Goal: Transaction & Acquisition: Book appointment/travel/reservation

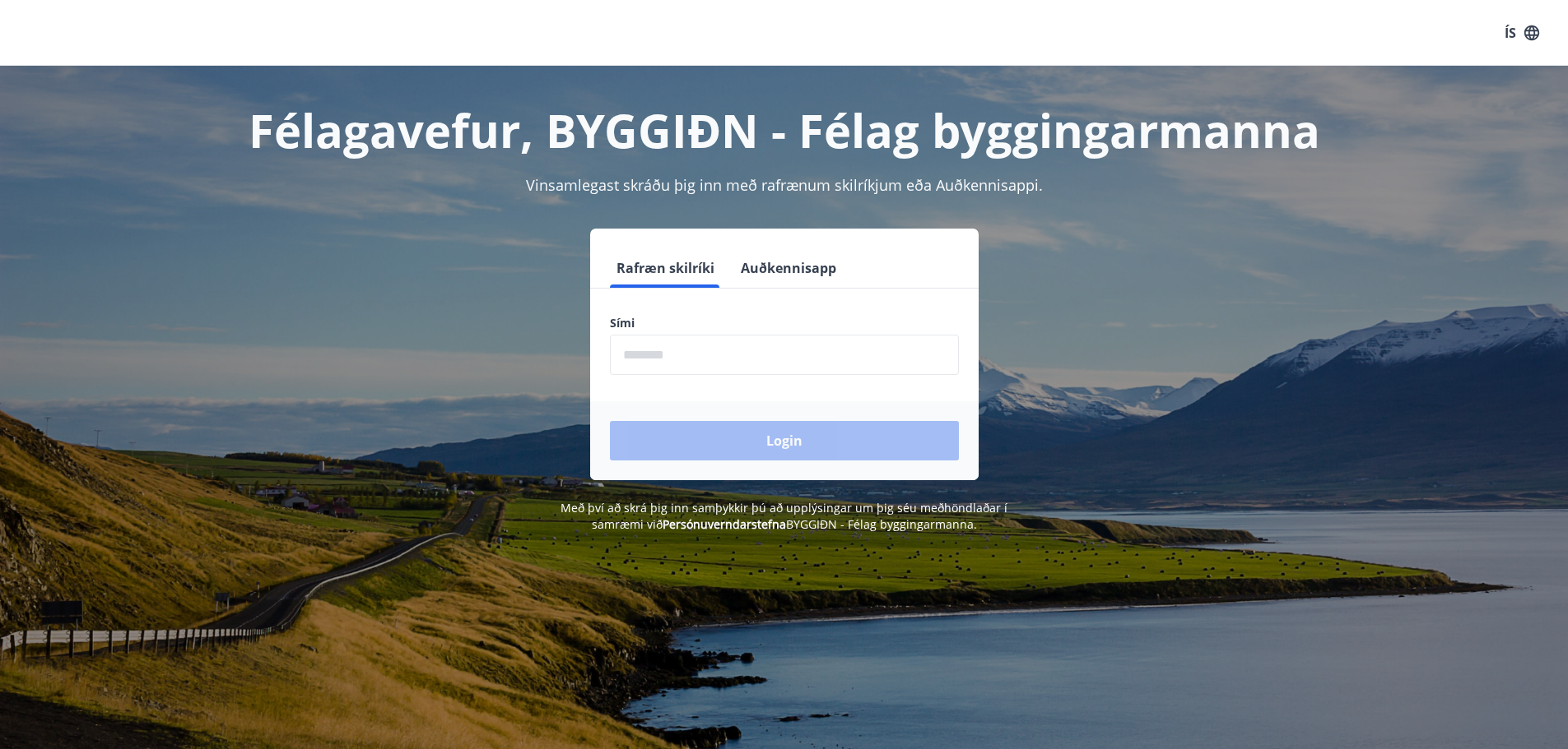
click at [663, 354] on input "phone" at bounding box center [784, 355] width 349 height 40
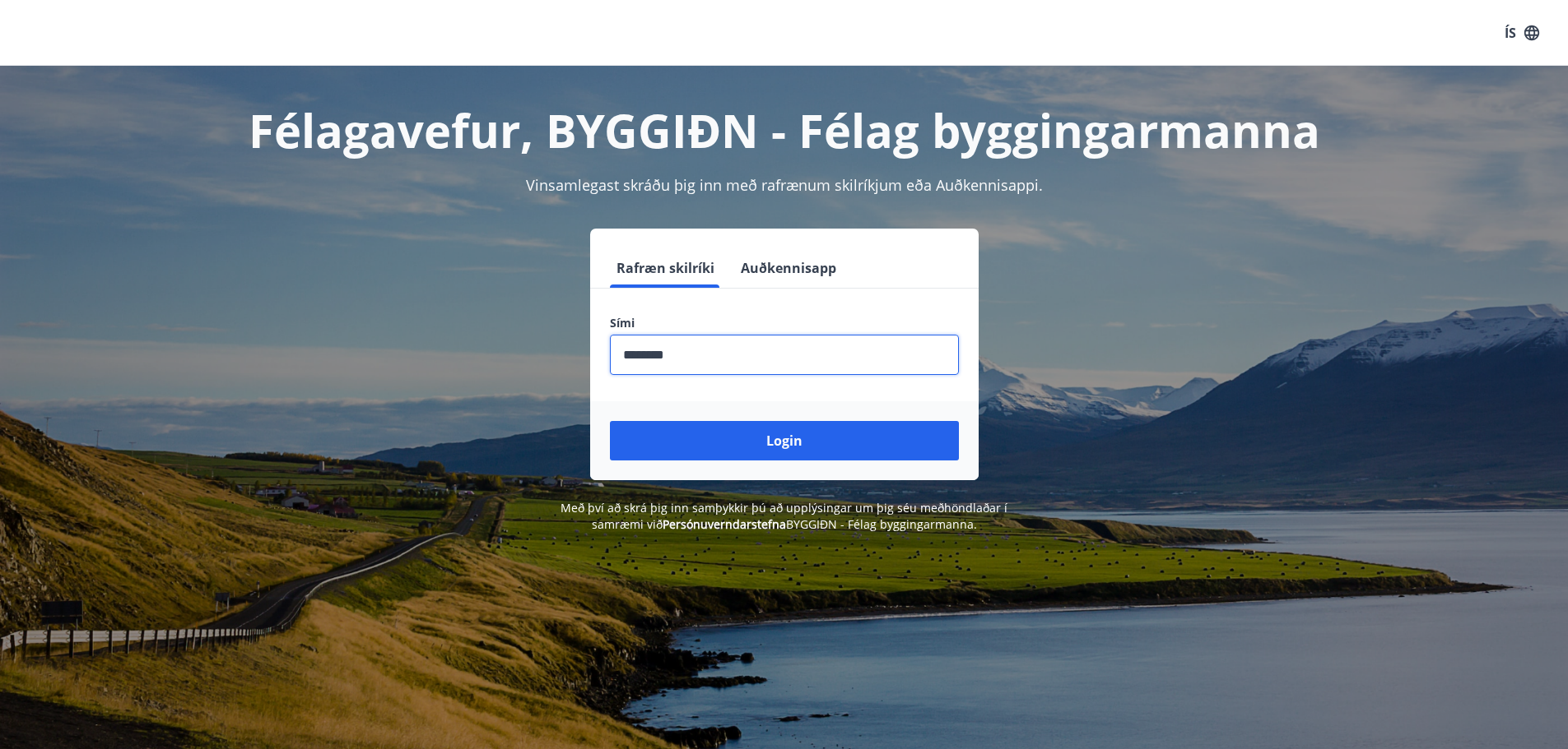
type input "********"
click at [610, 422] on button "Login" at bounding box center [784, 441] width 349 height 40
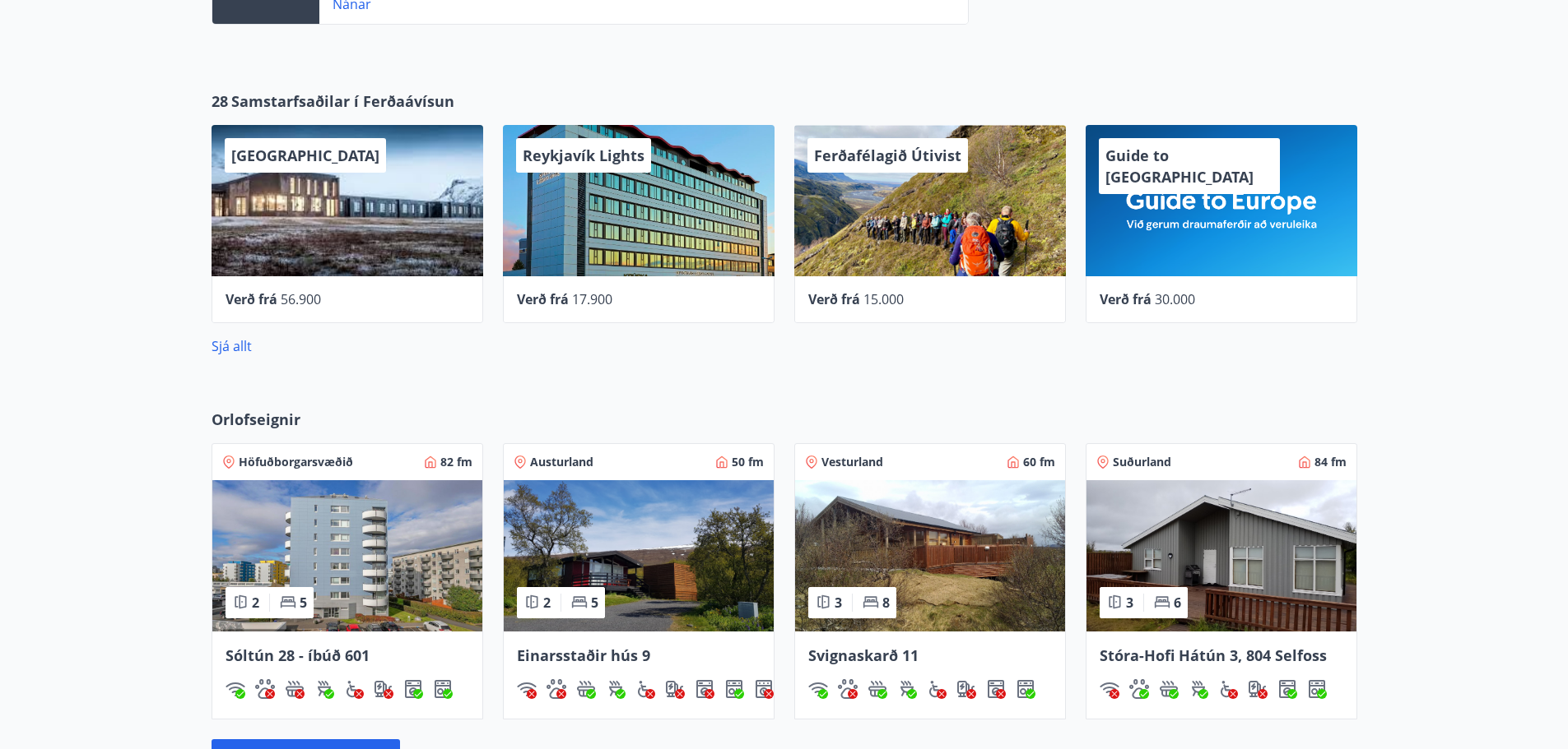
scroll to position [905, 0]
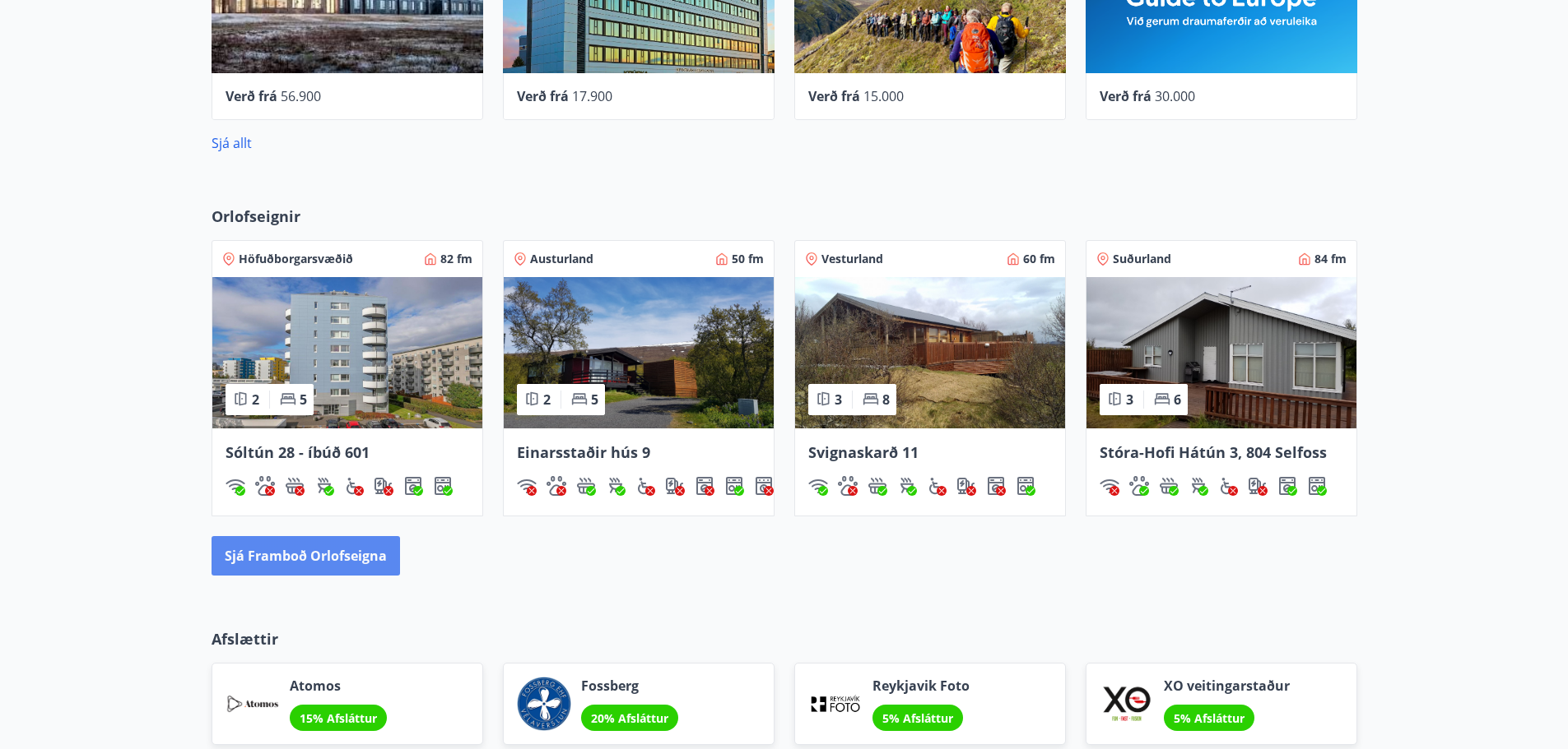
click at [300, 560] on button "Sjá framboð orlofseigna" at bounding box center [305, 556] width 188 height 40
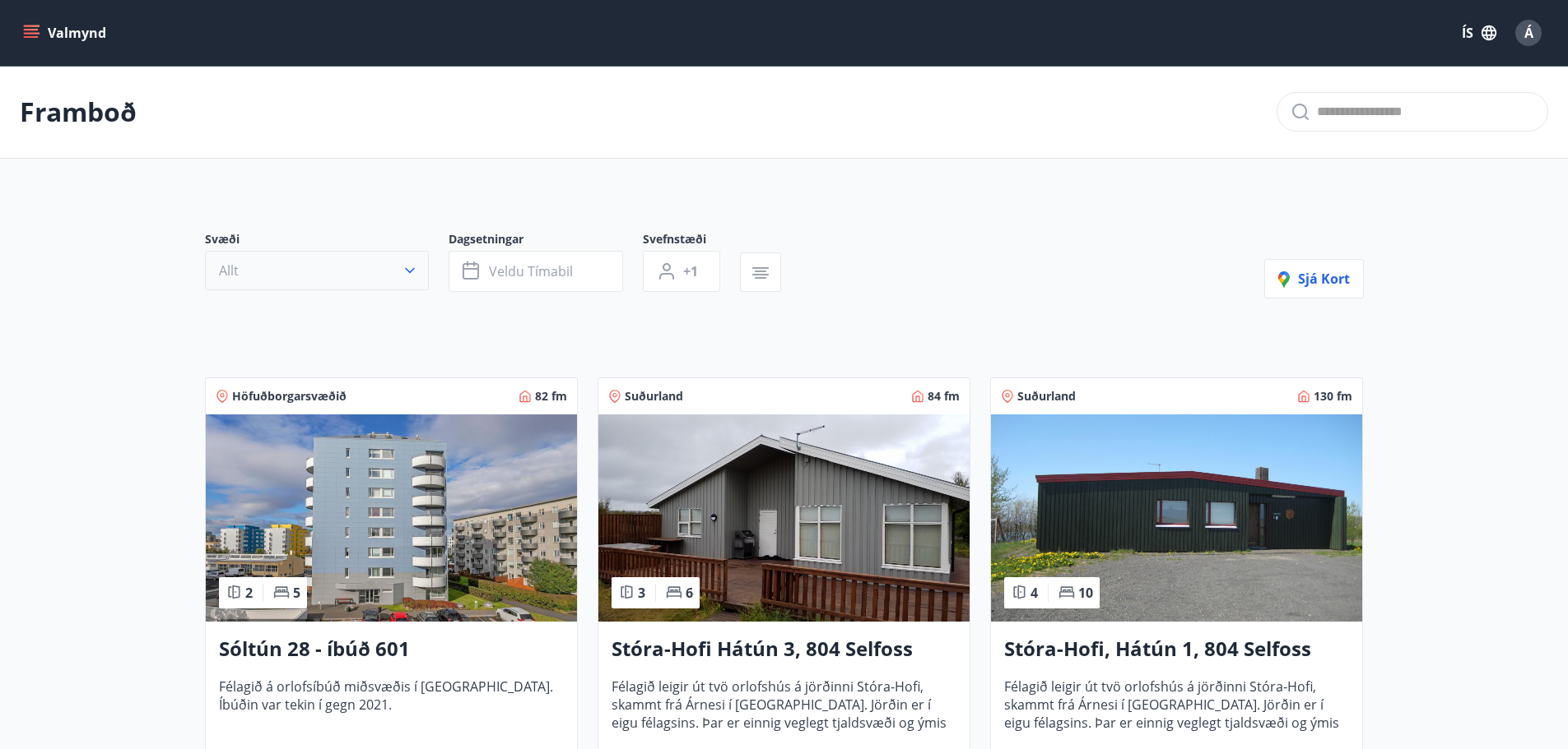
click at [268, 260] on button "Allt" at bounding box center [316, 271] width 224 height 40
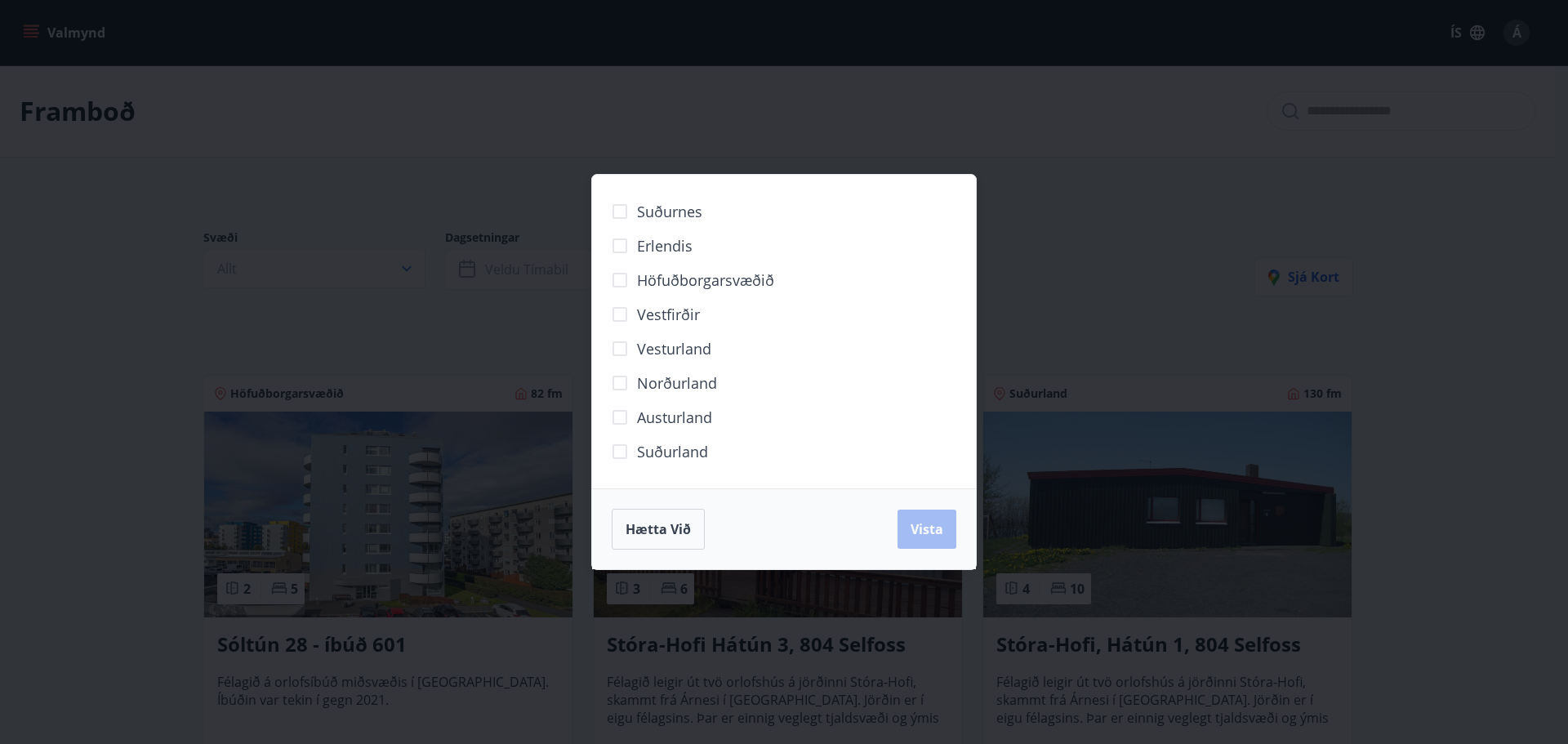
click at [650, 382] on span "Norðurland" at bounding box center [678, 383] width 80 height 21
click at [919, 524] on span "Vista" at bounding box center [927, 529] width 33 height 18
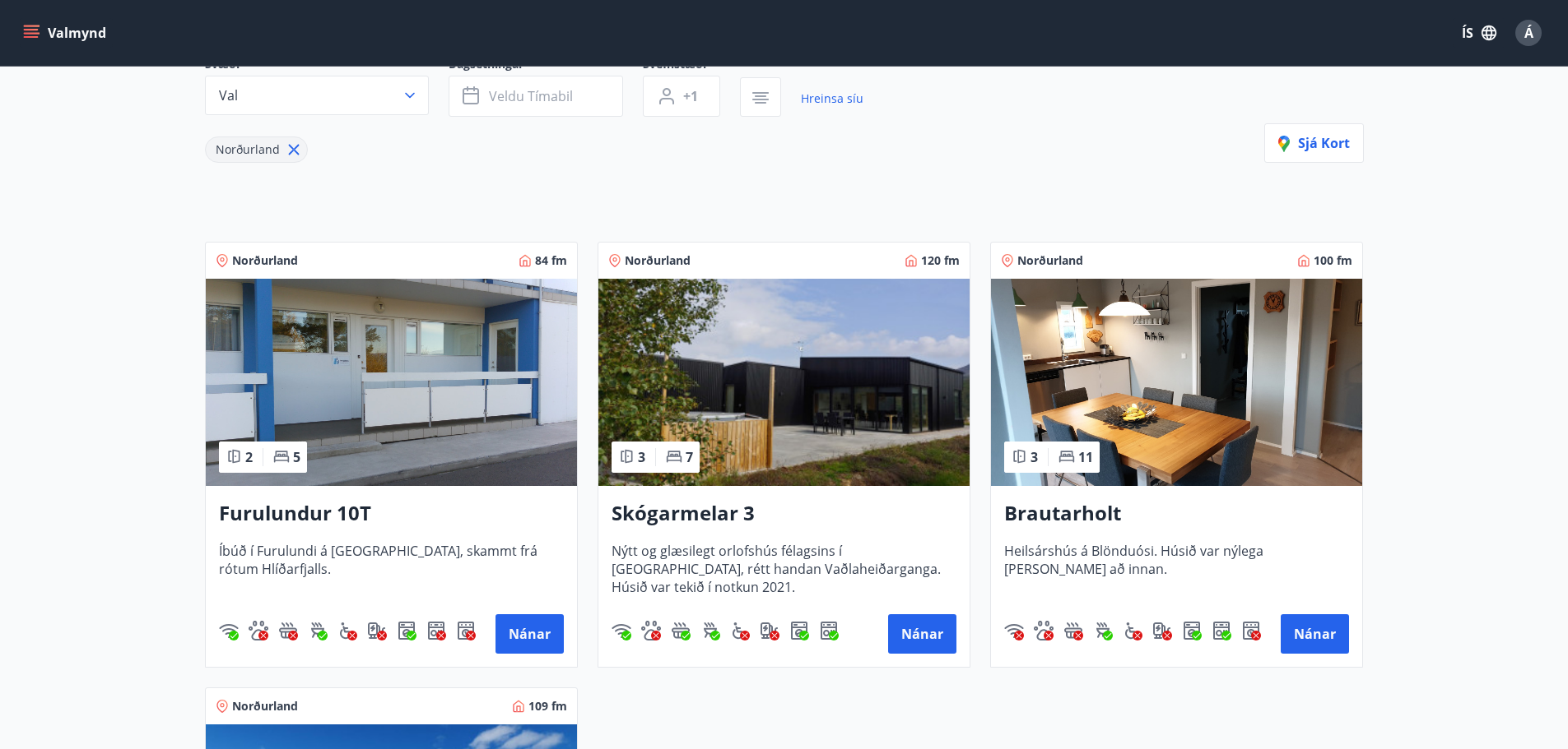
scroll to position [82, 0]
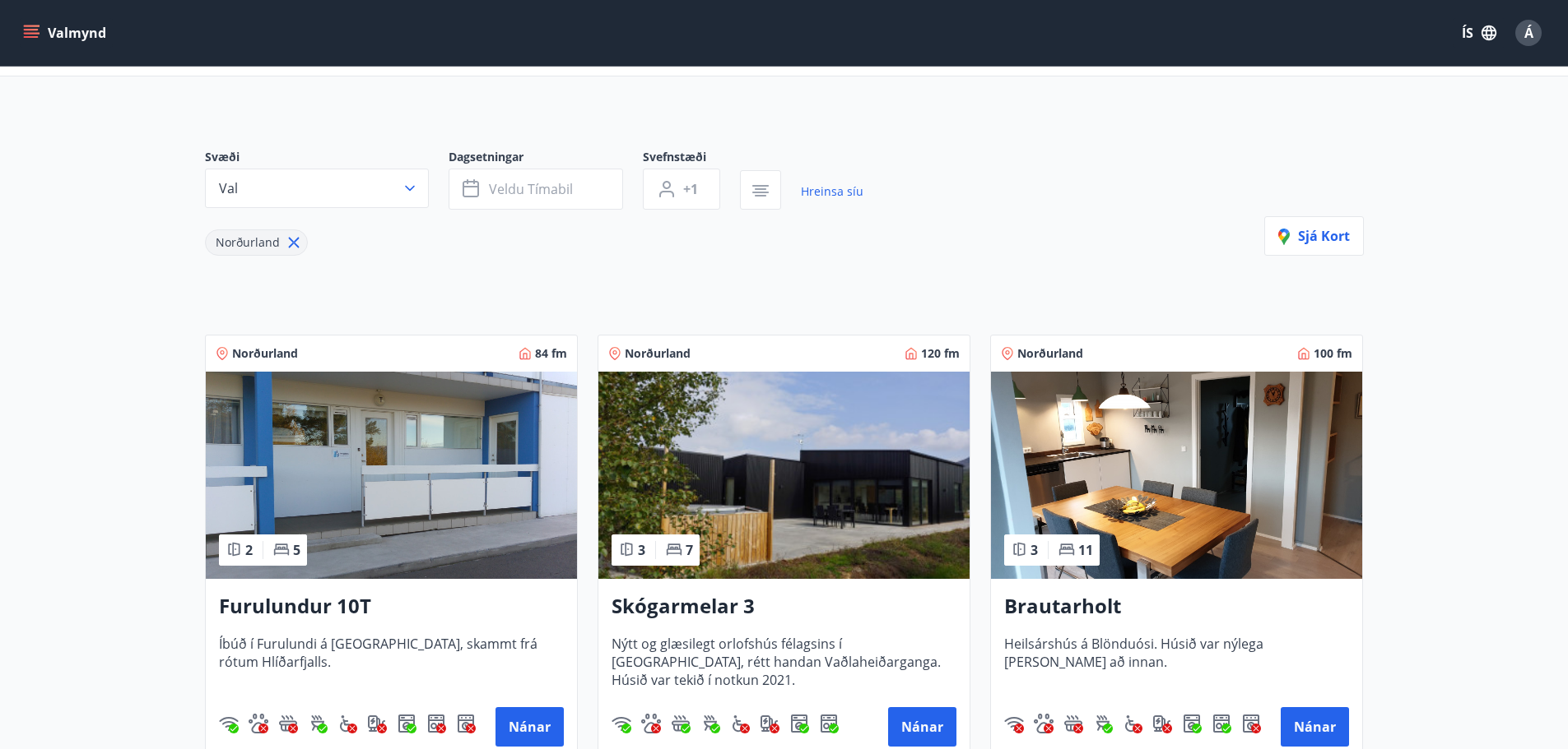
click at [352, 485] on img at bounding box center [391, 475] width 371 height 207
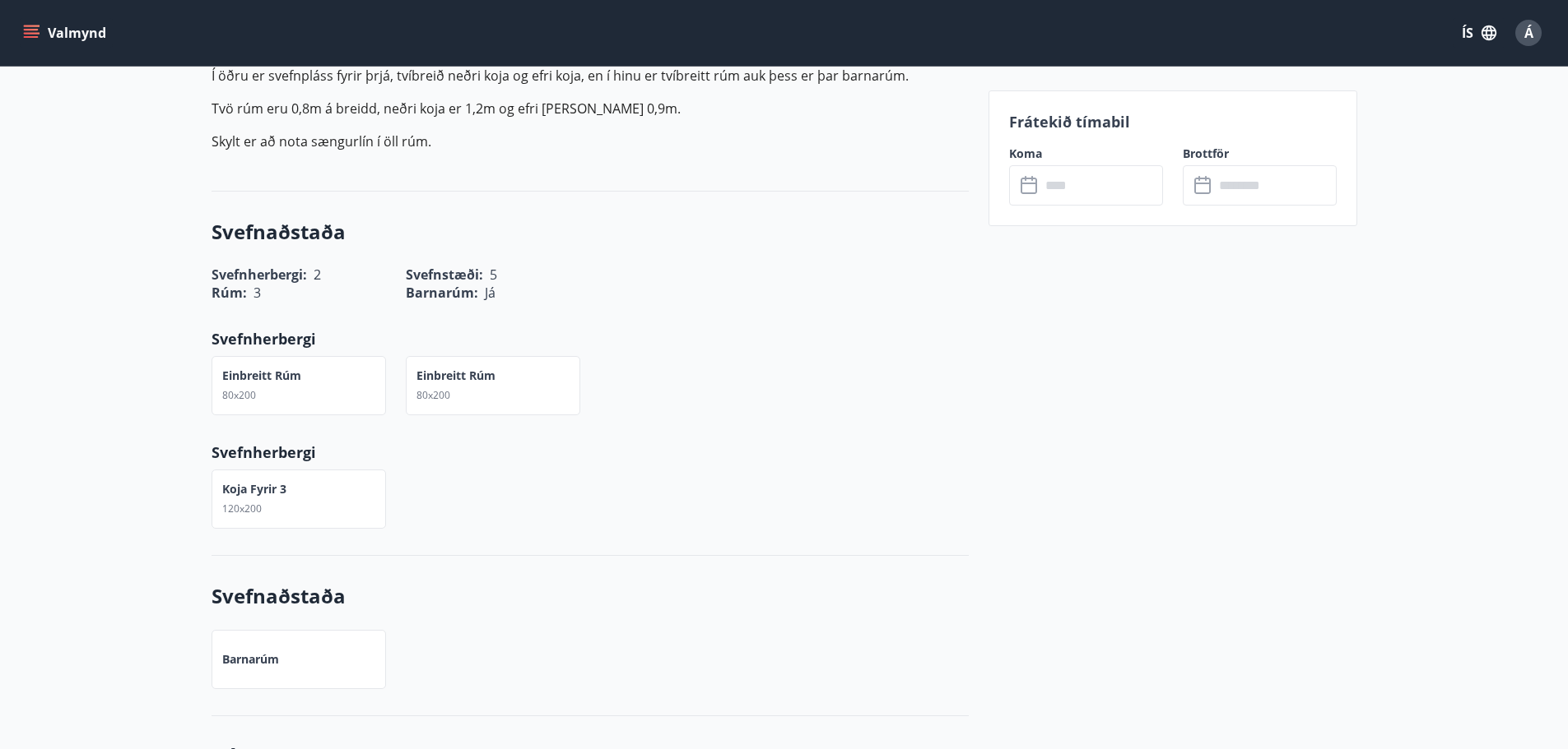
scroll to position [493, 0]
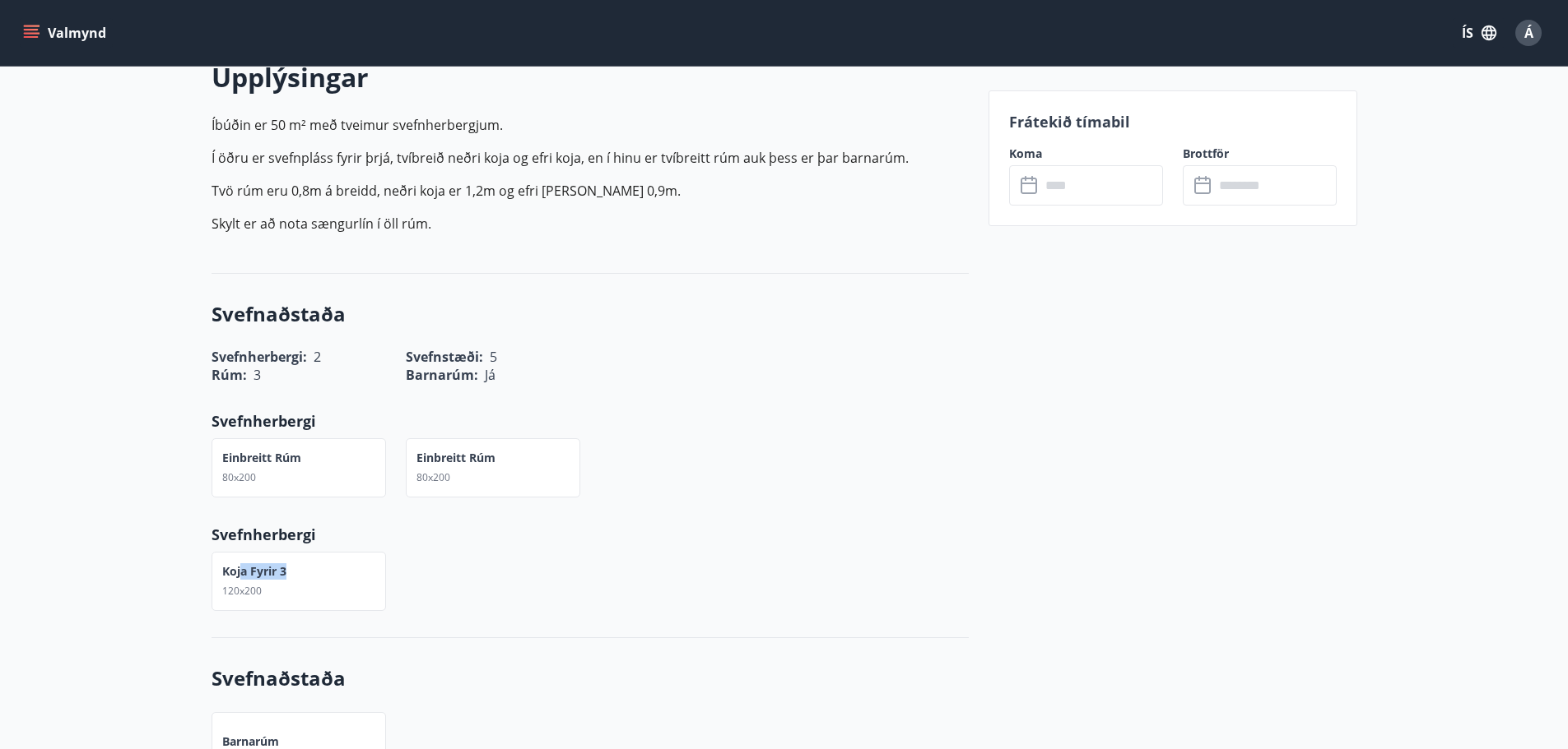
drag, startPoint x: 240, startPoint y: 568, endPoint x: 328, endPoint y: 573, distance: 88.1
click at [328, 573] on div "Koja fyrir 3 120x200" at bounding box center [298, 582] width 174 height 59
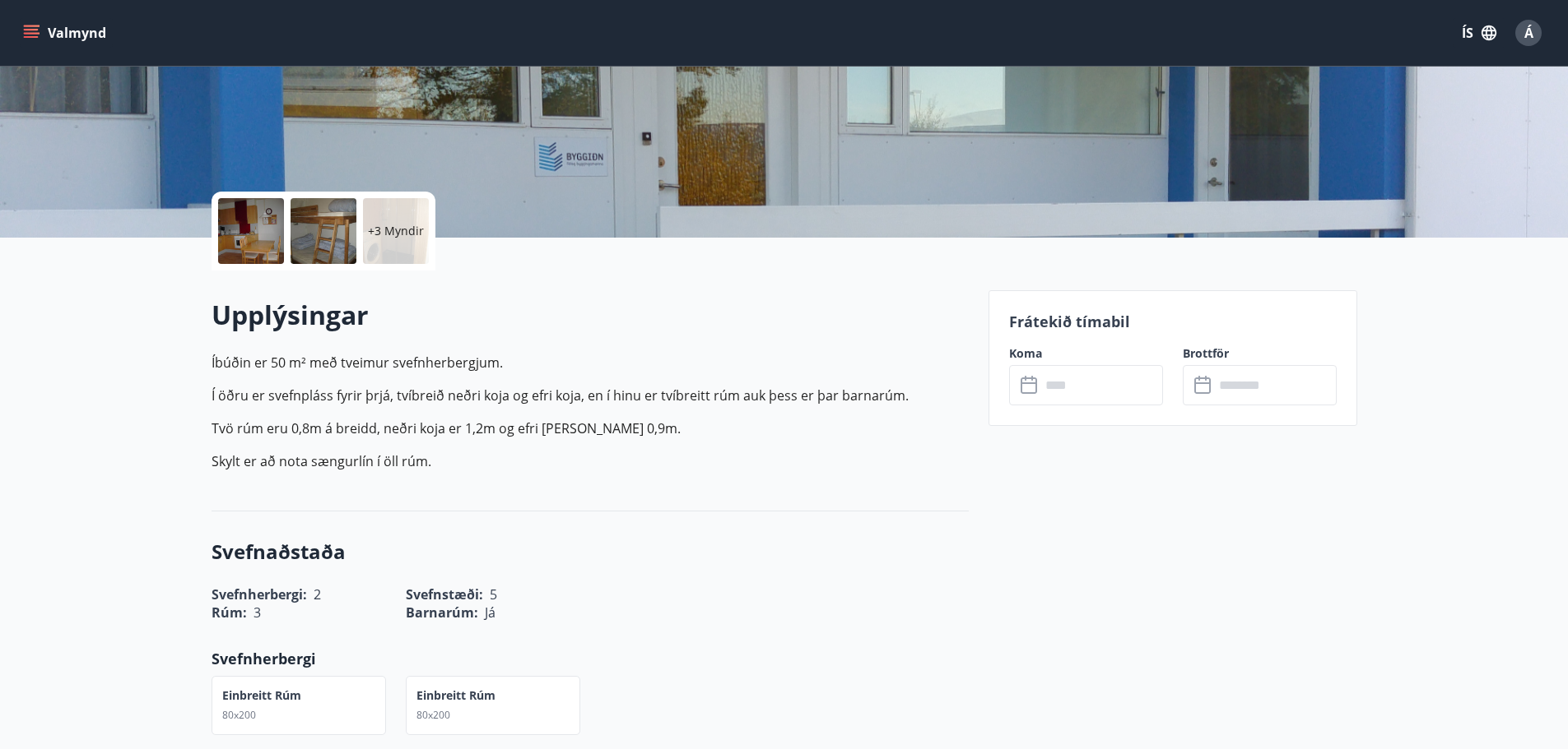
scroll to position [82, 0]
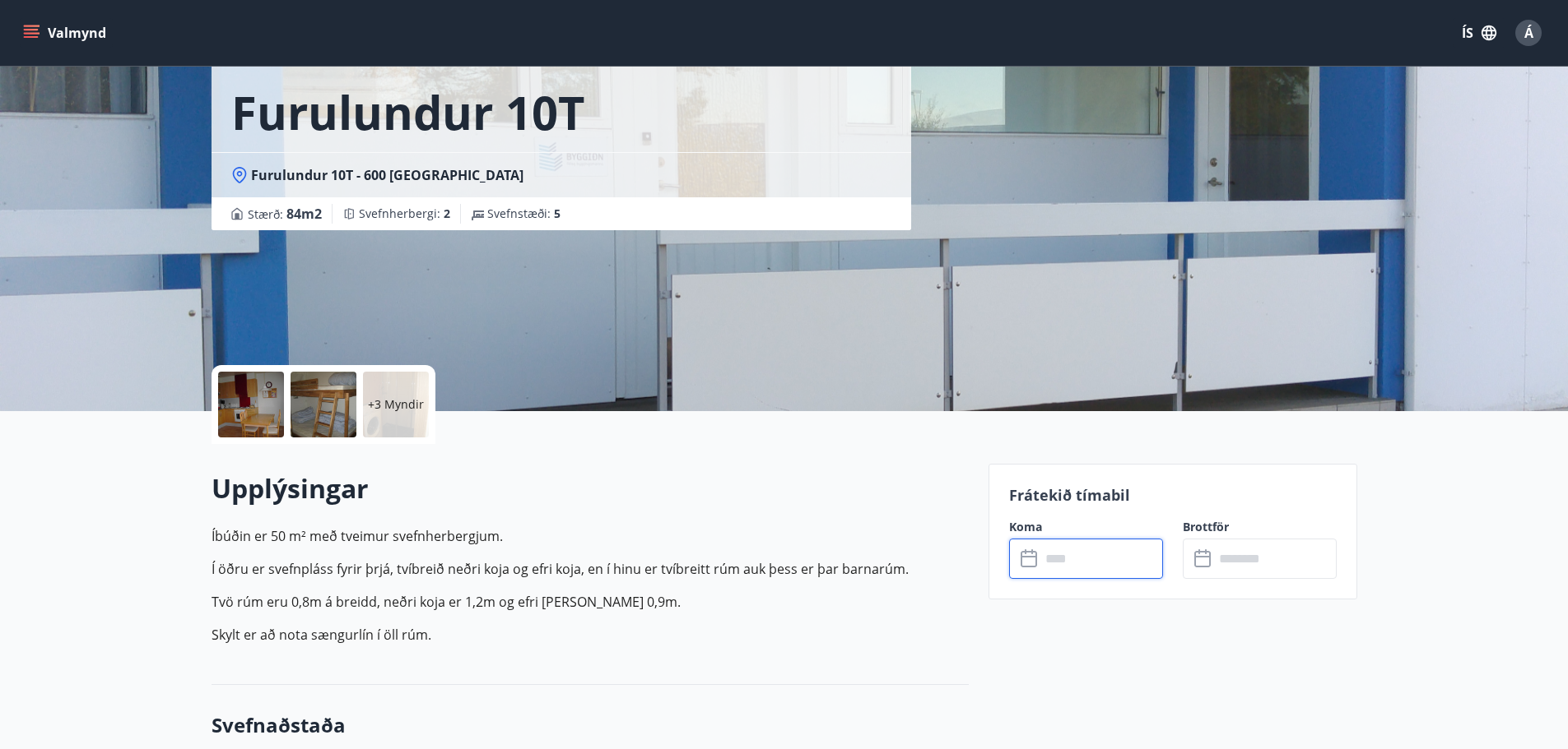
click at [1101, 566] on input "text" at bounding box center [1101, 558] width 123 height 40
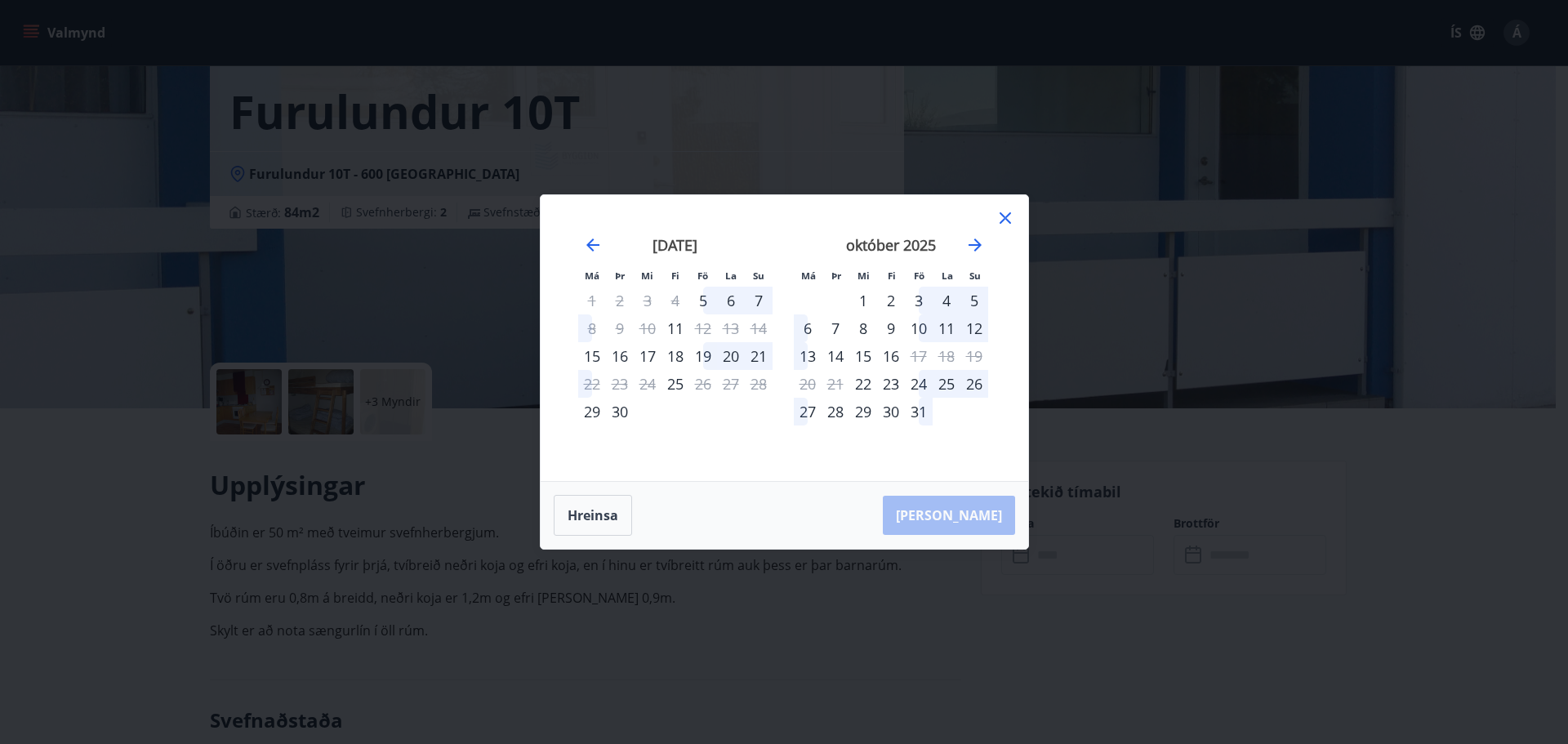
click at [1008, 218] on icon at bounding box center [1006, 218] width 20 height 20
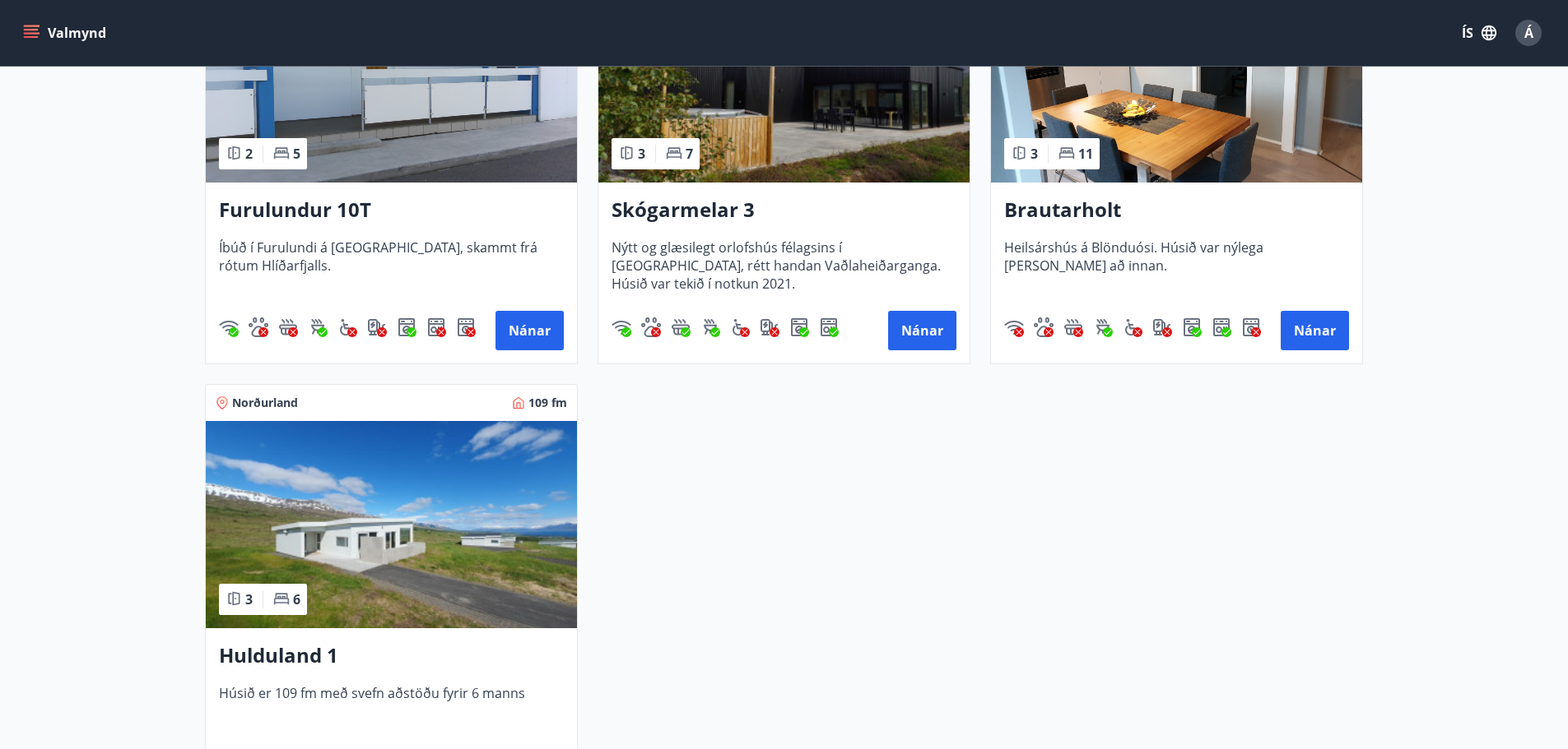
scroll to position [576, 0]
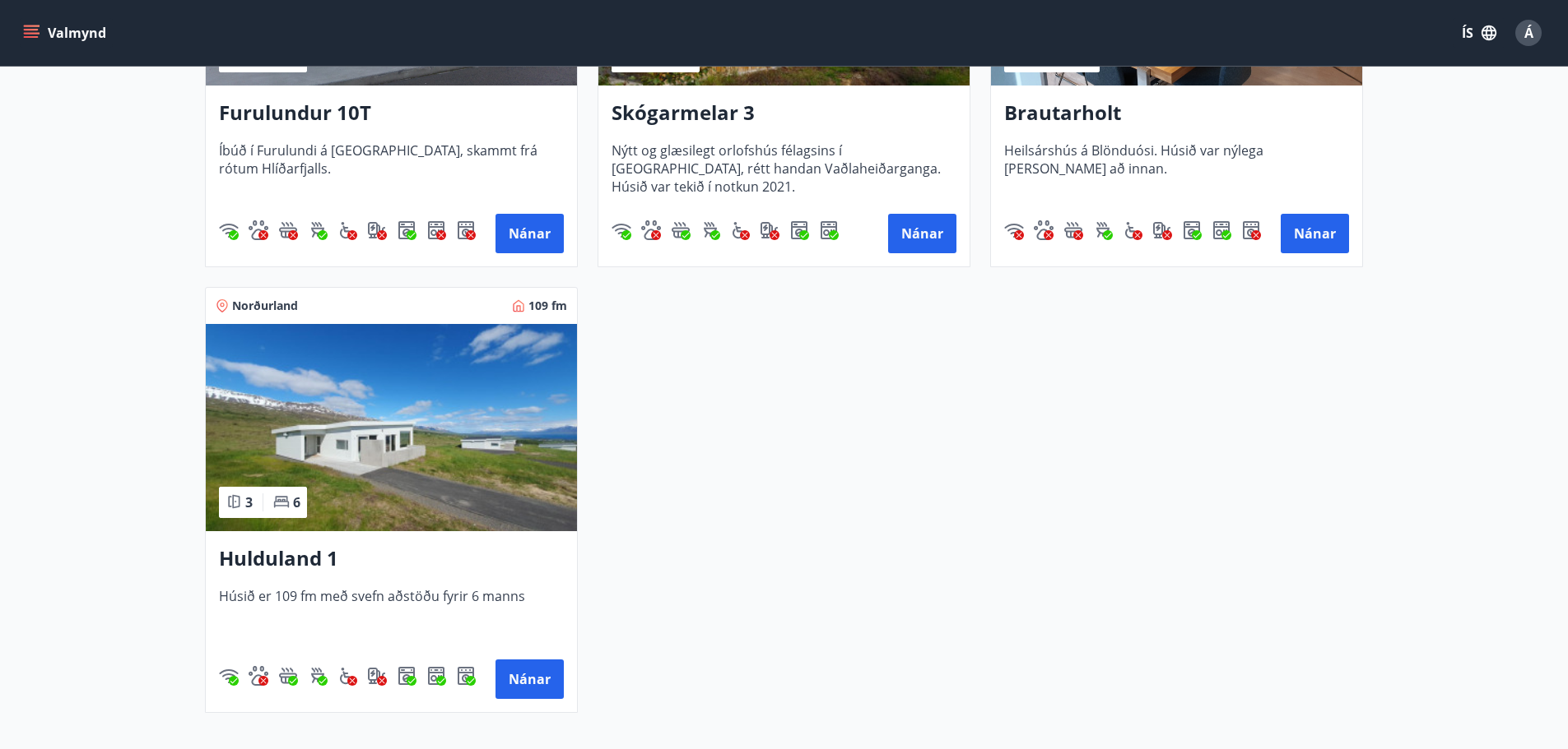
click at [359, 499] on img at bounding box center [391, 427] width 371 height 207
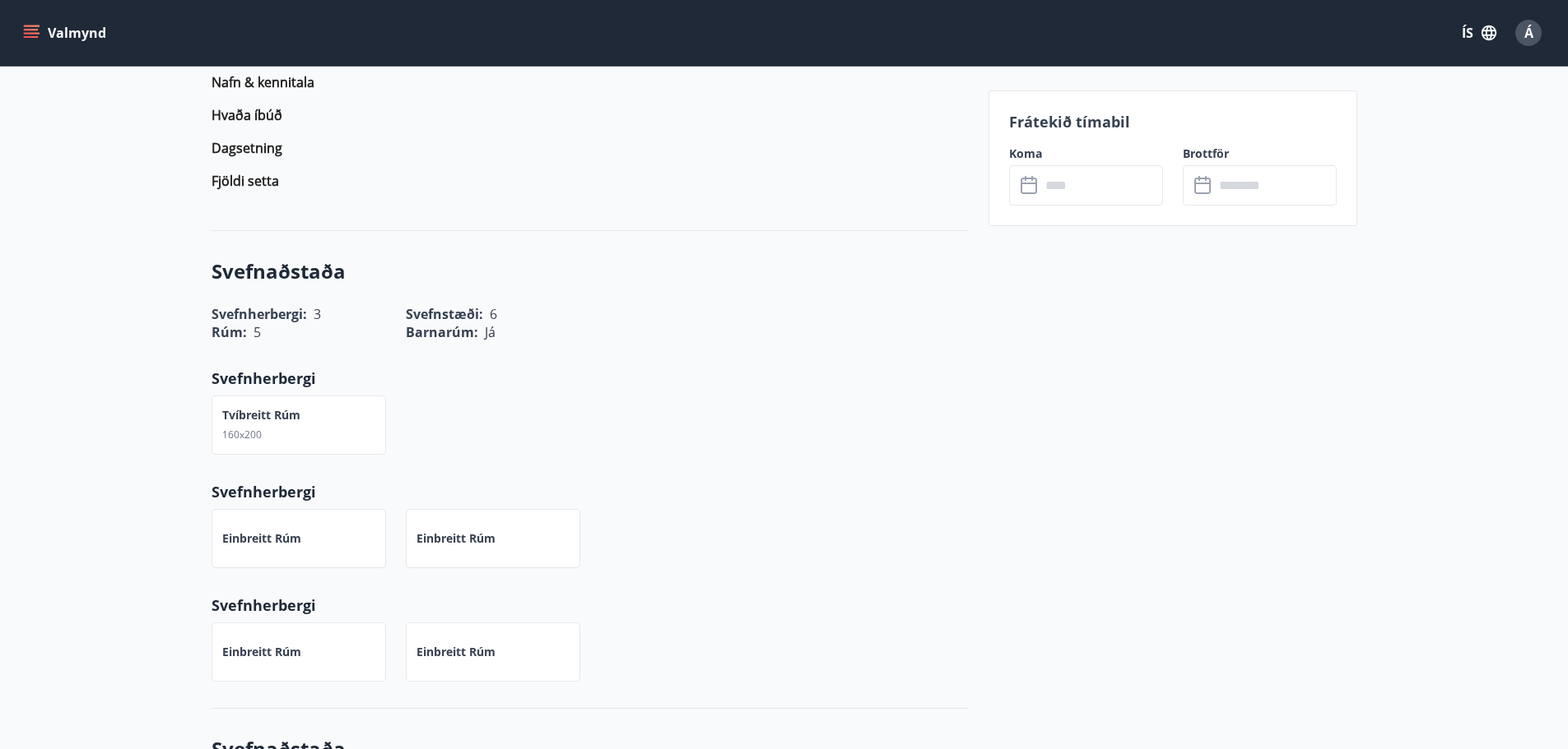
scroll to position [1398, 0]
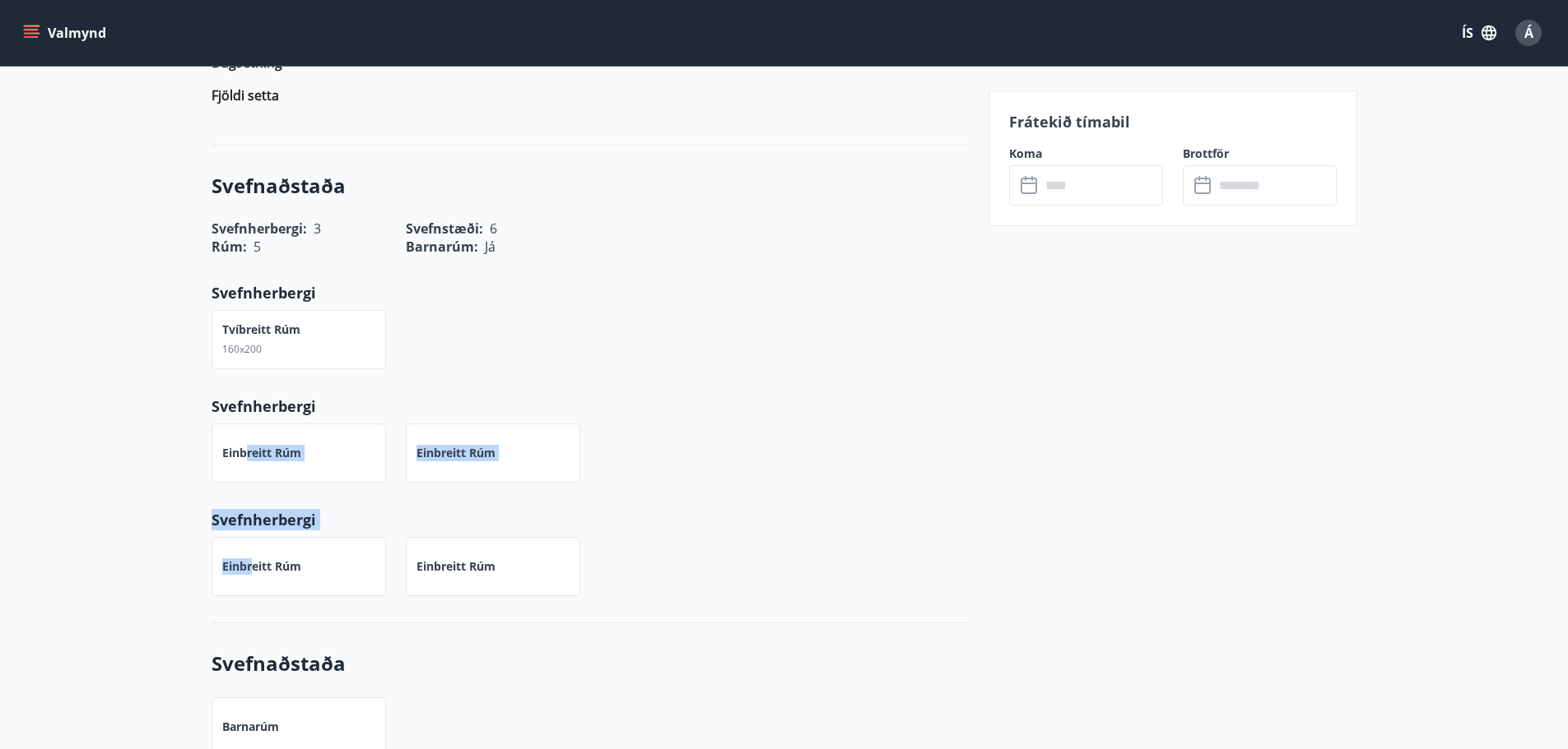
drag, startPoint x: 252, startPoint y: 535, endPoint x: 244, endPoint y: 422, distance: 113.3
click at [244, 422] on div "Svefnaðstaða Svefnherbergi : 3 Svefnstæði : 6 Rúm : 5 Barnarúm : Já Svefnherber…" at bounding box center [589, 384] width 757 height 478
click at [242, 445] on p "Einbreitt rúm" at bounding box center [262, 453] width 79 height 16
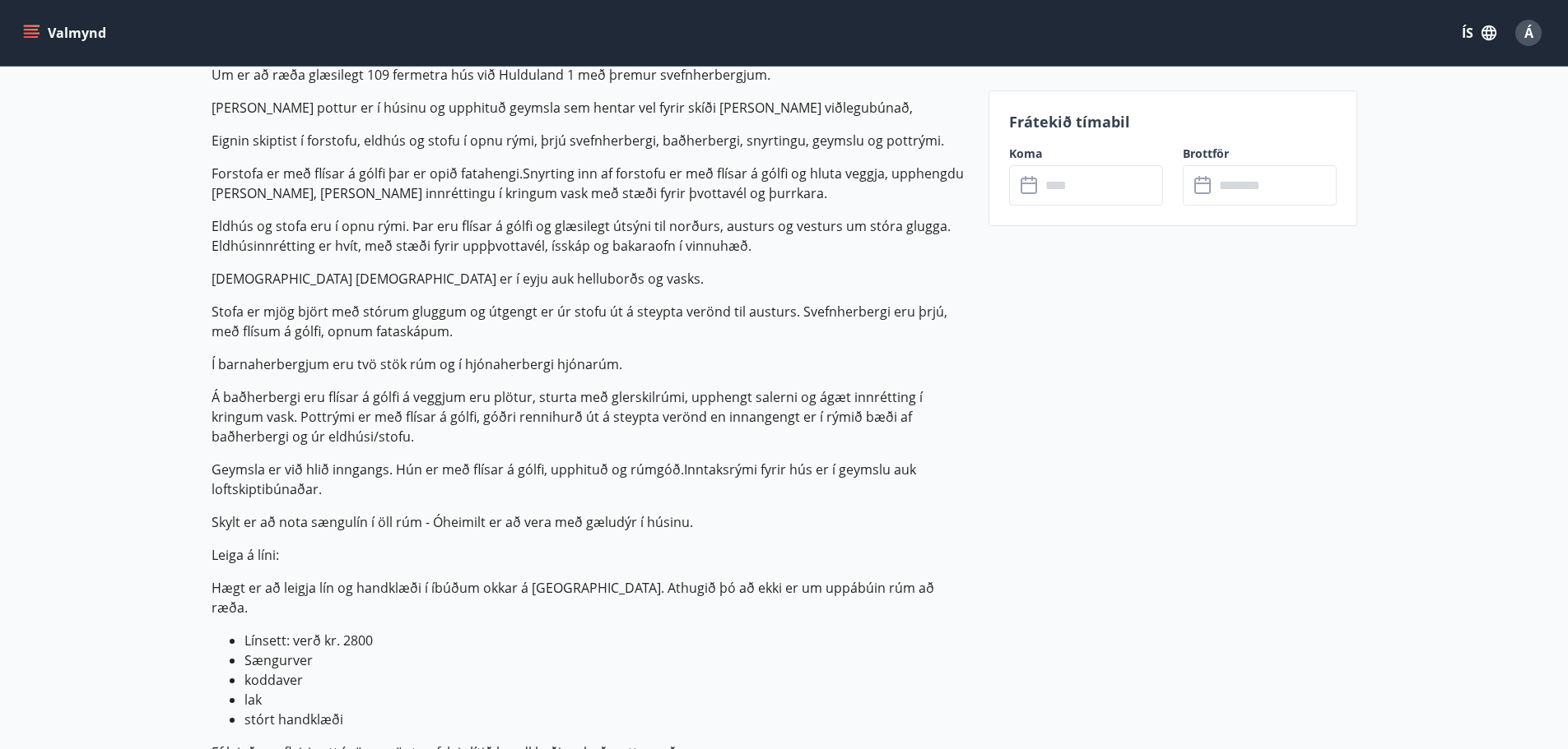
scroll to position [164, 0]
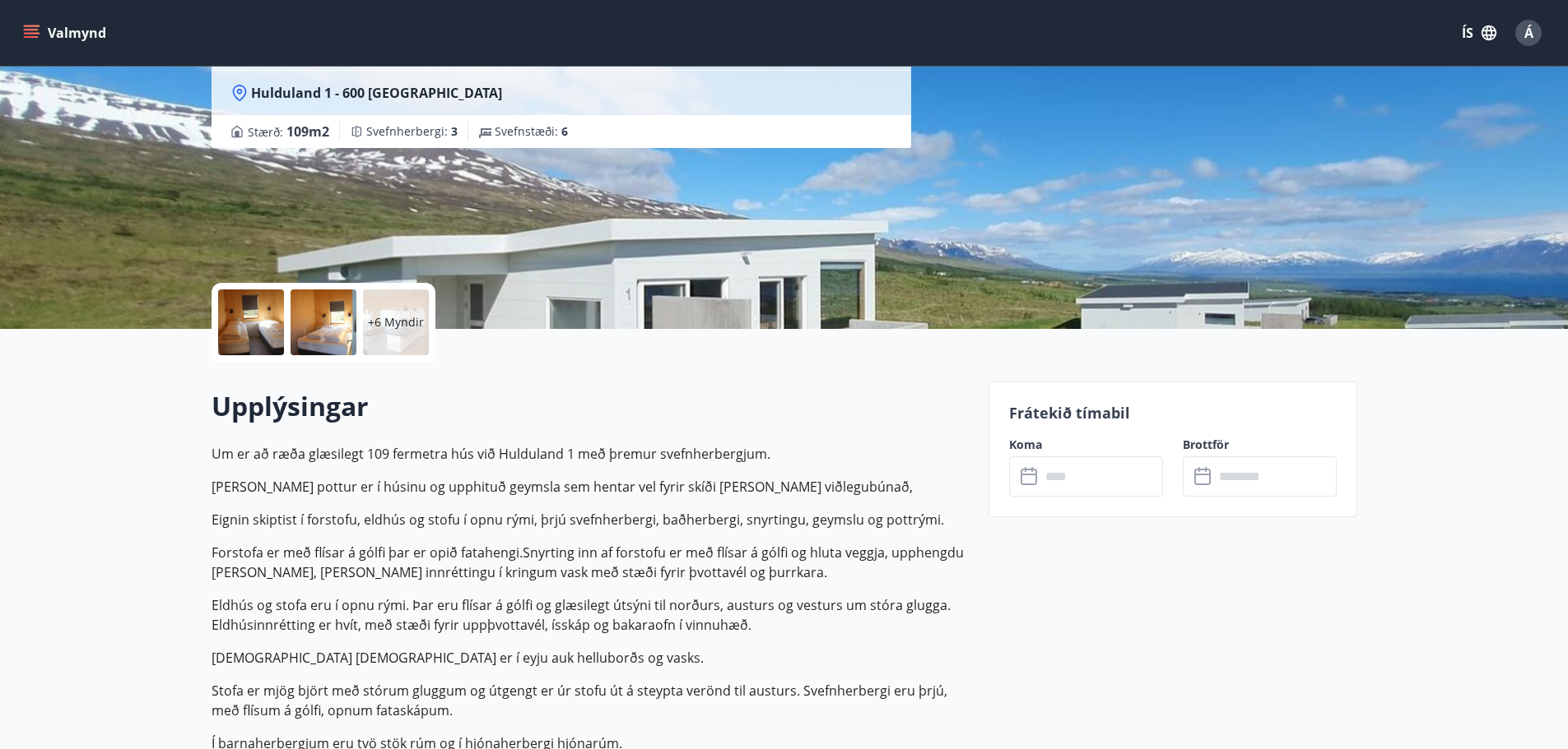
click at [1056, 474] on input "text" at bounding box center [1101, 476] width 123 height 40
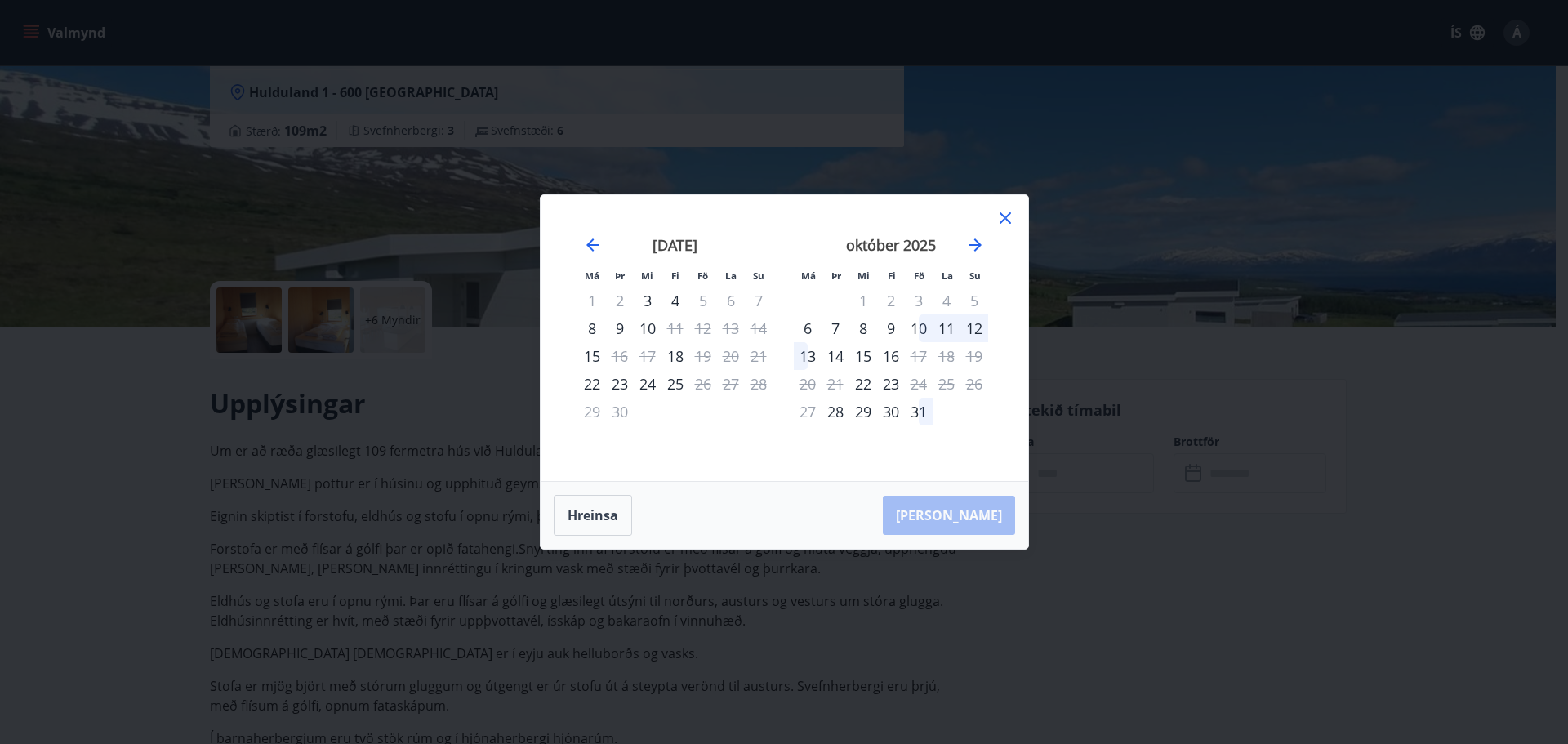
click at [1011, 220] on icon at bounding box center [1006, 218] width 20 height 20
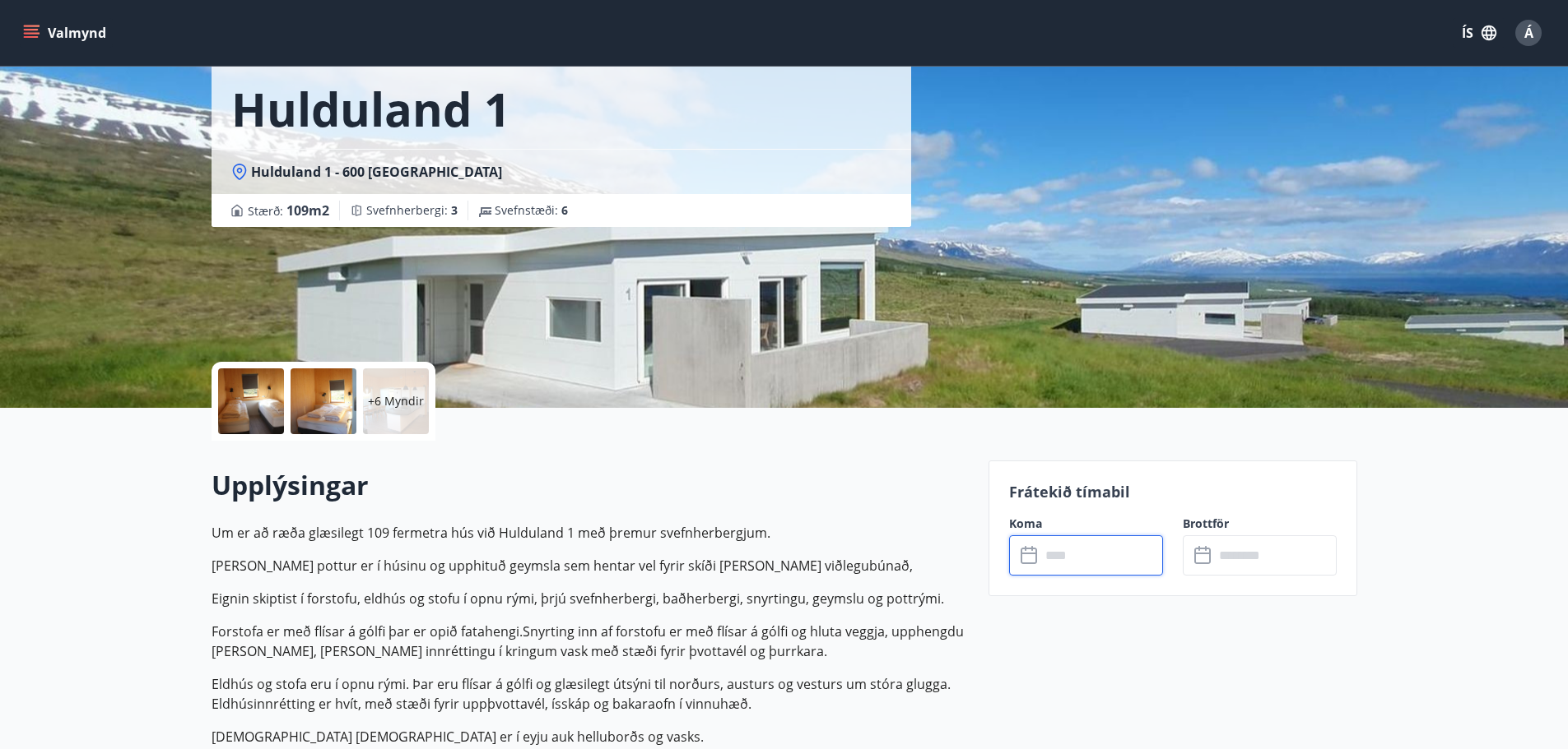
scroll to position [0, 0]
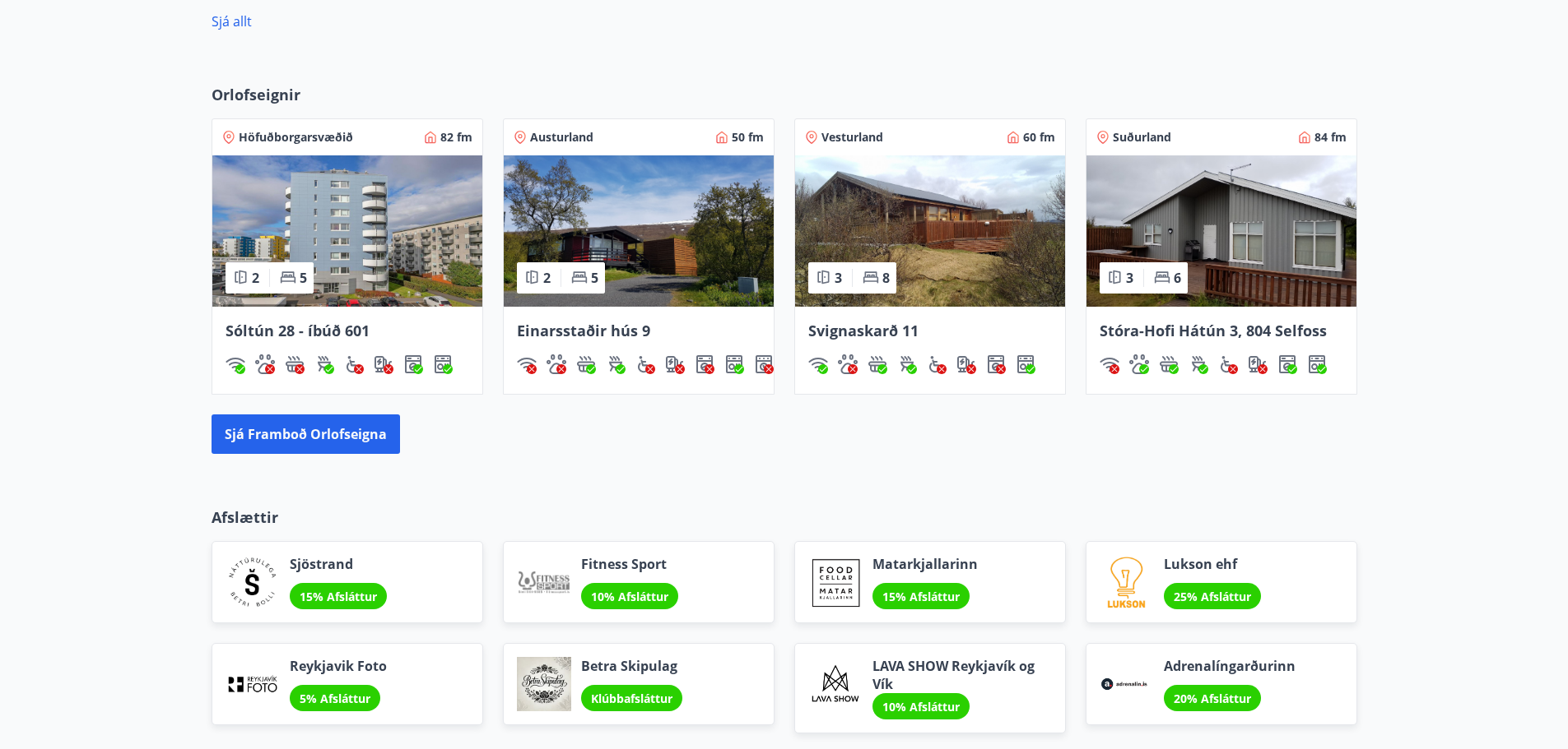
scroll to position [1234, 0]
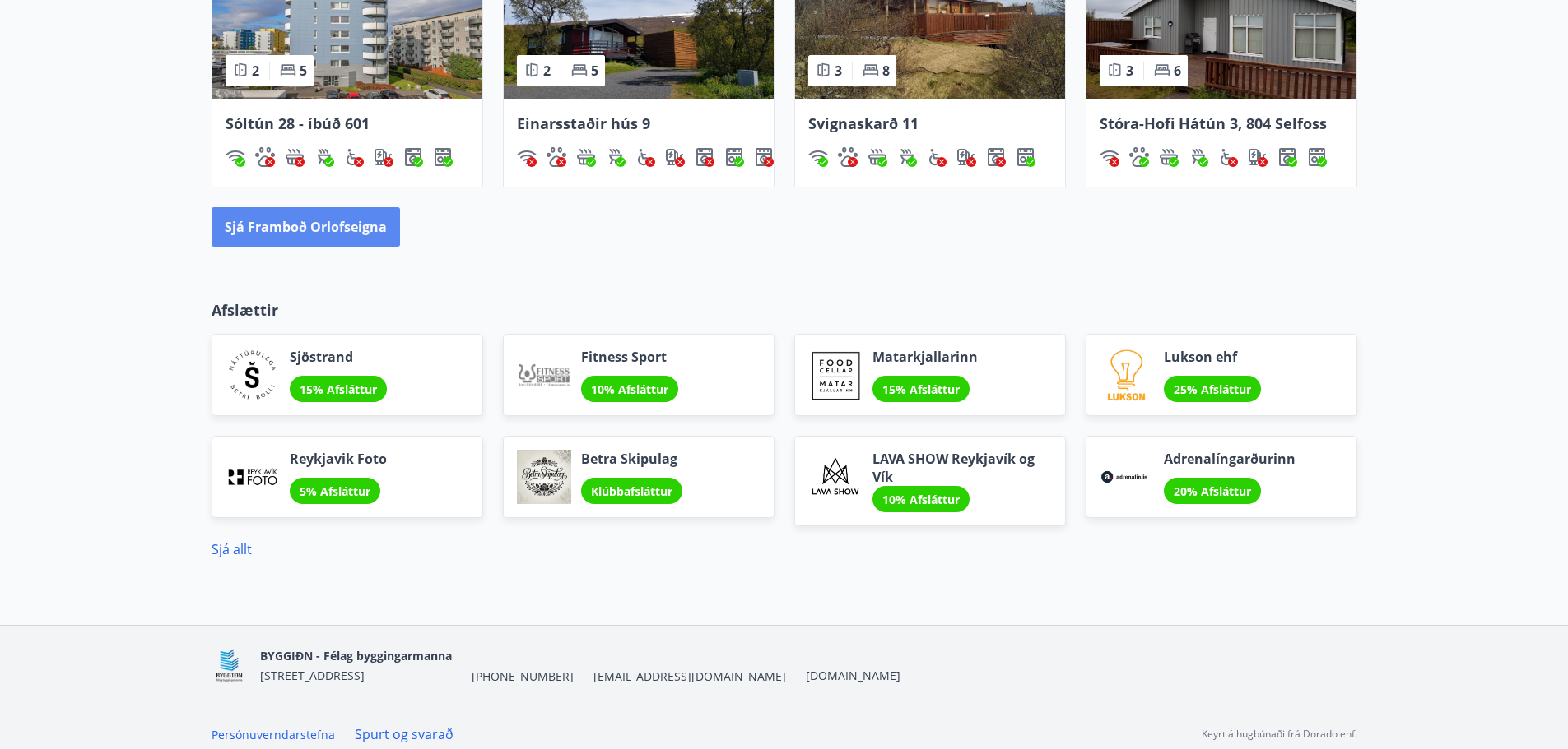
click at [312, 231] on button "Sjá framboð orlofseigna" at bounding box center [305, 227] width 188 height 40
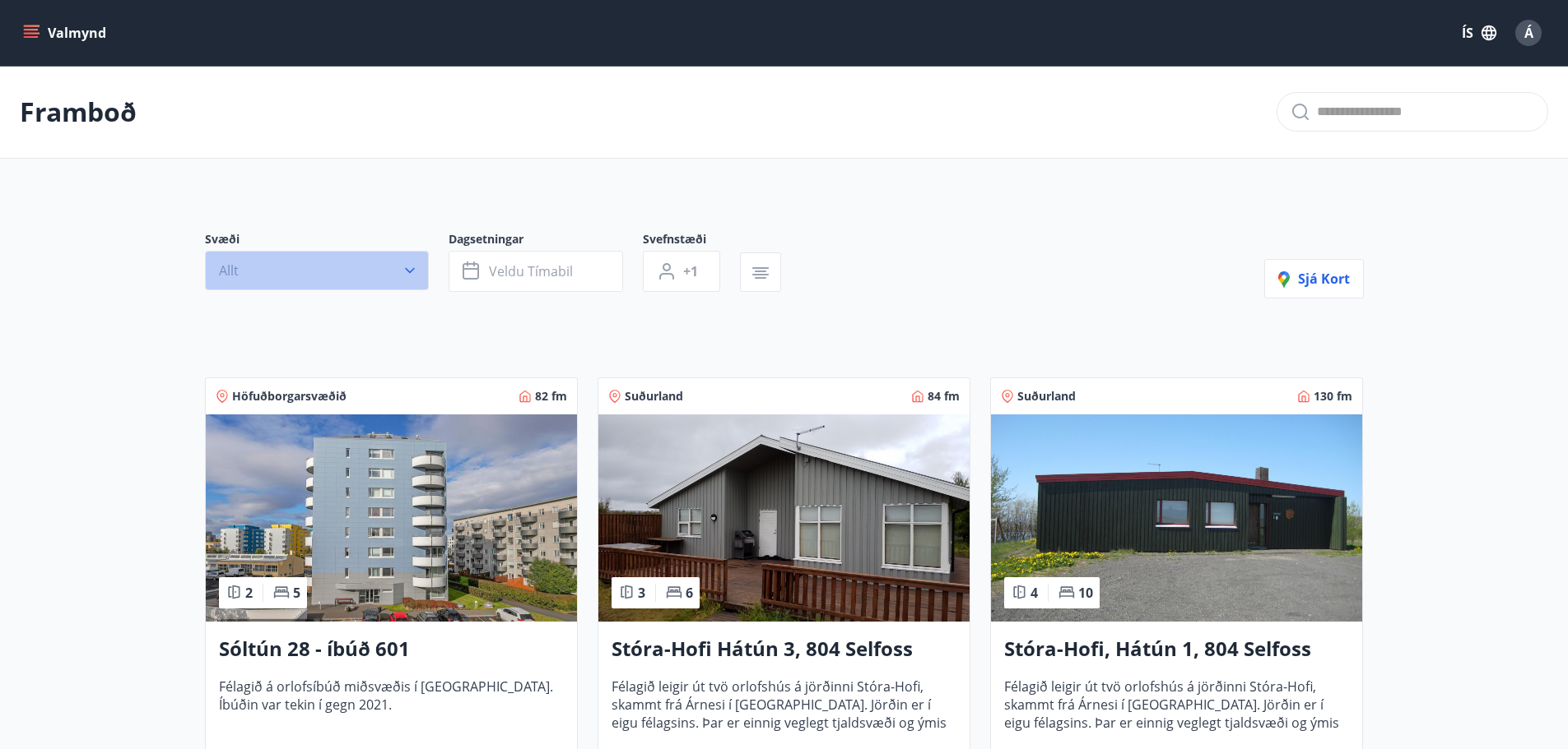
click at [330, 271] on button "Allt" at bounding box center [316, 271] width 224 height 40
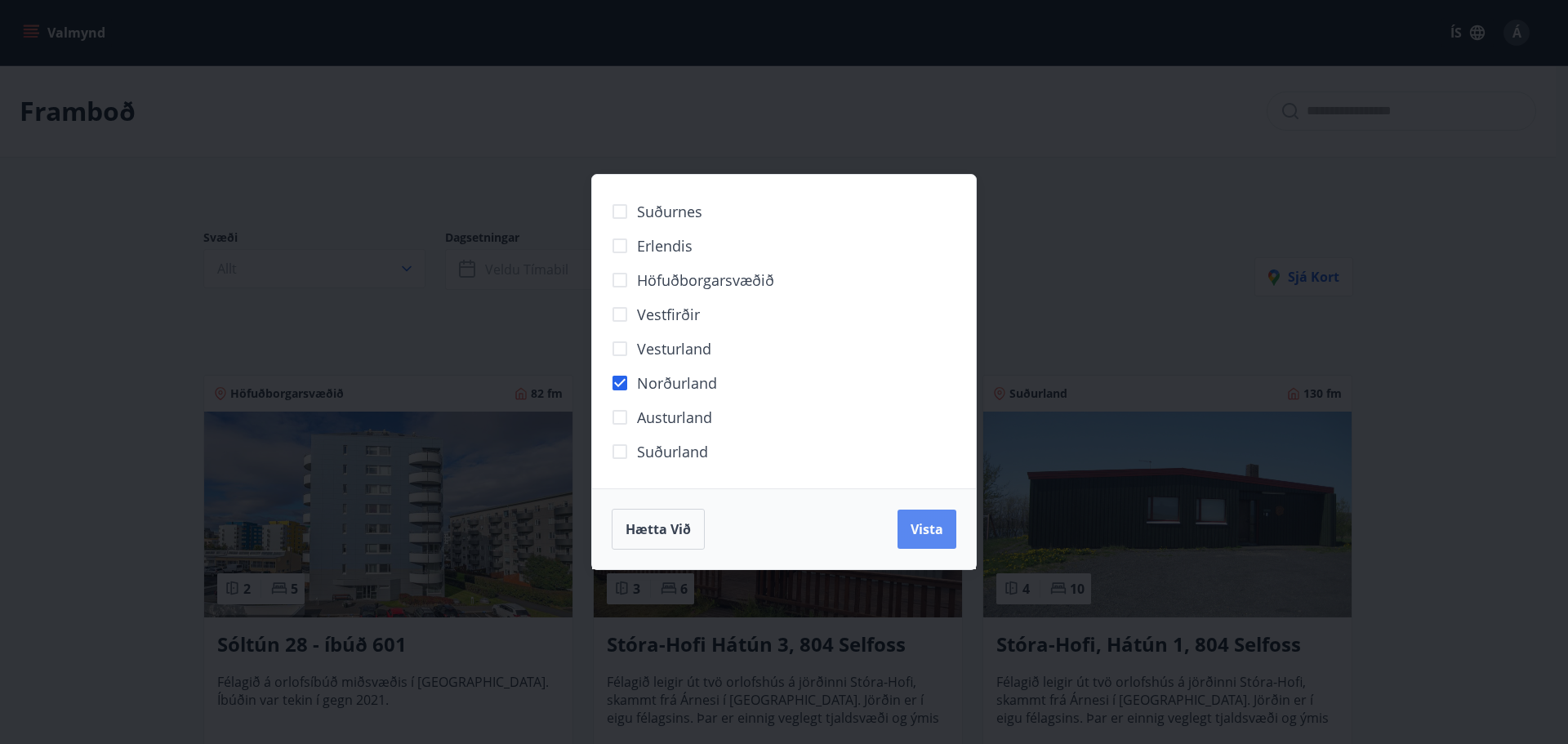
click at [945, 543] on button "Vista" at bounding box center [927, 529] width 59 height 39
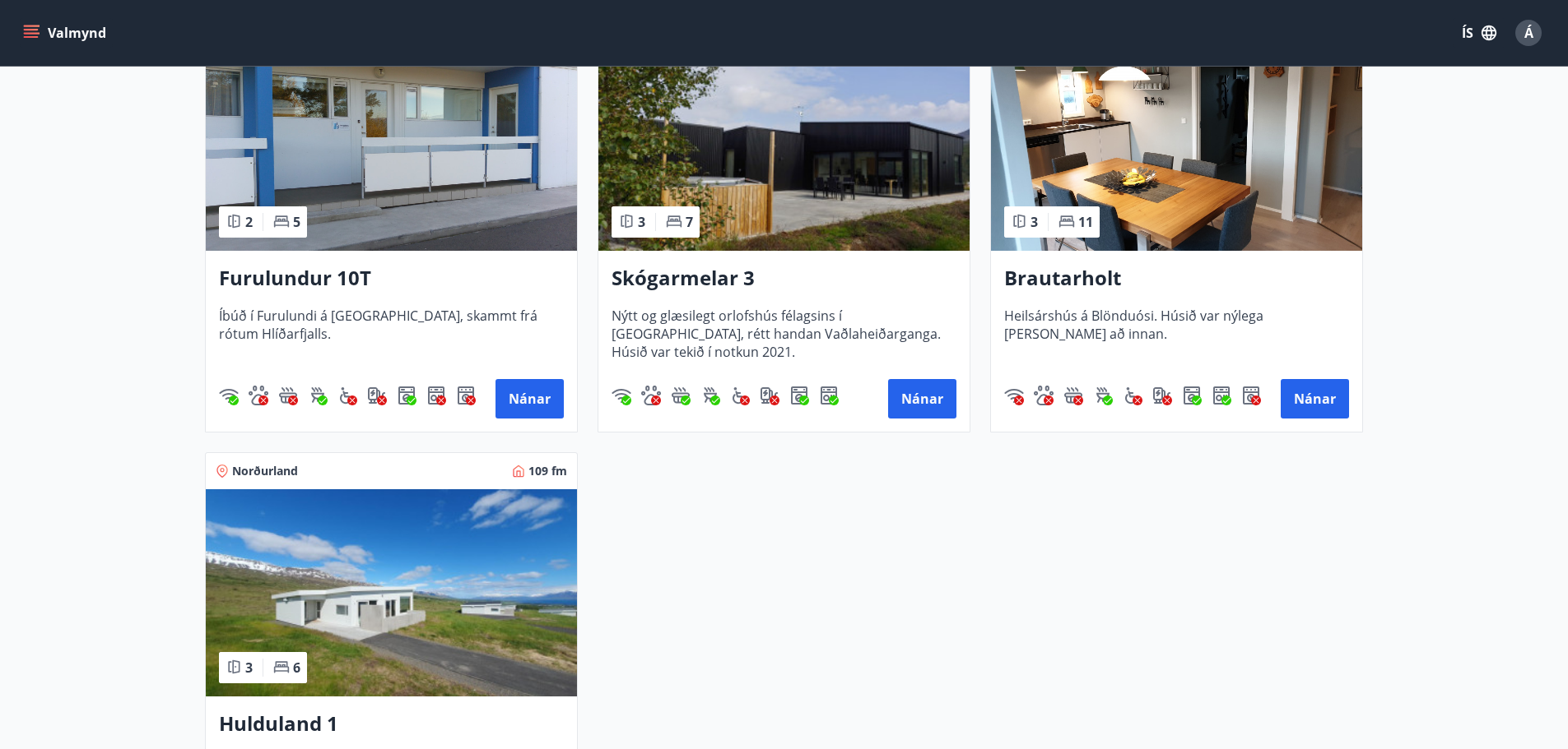
scroll to position [412, 0]
click at [727, 278] on h3 "Skógarmelar 3" at bounding box center [784, 278] width 345 height 30
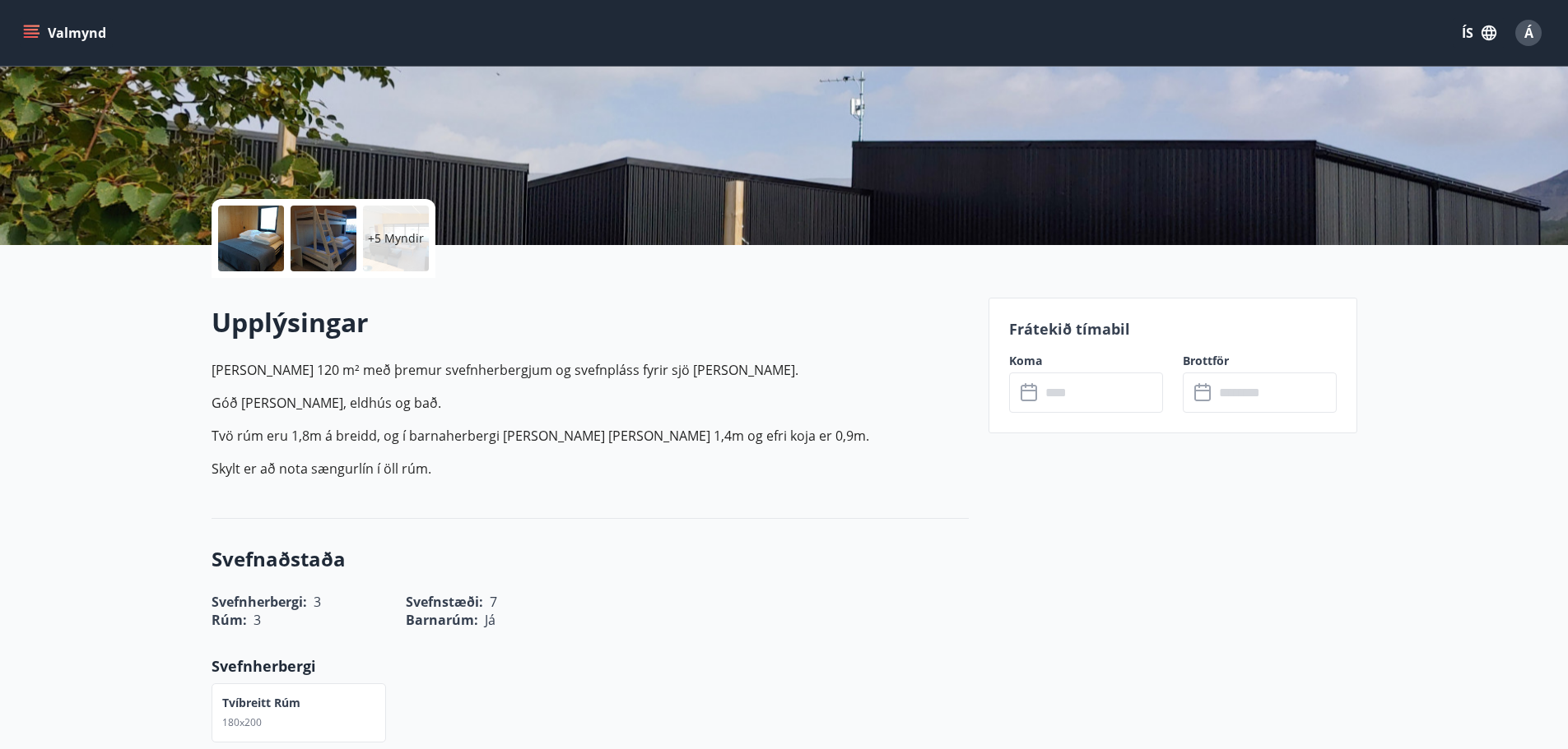
scroll to position [412, 0]
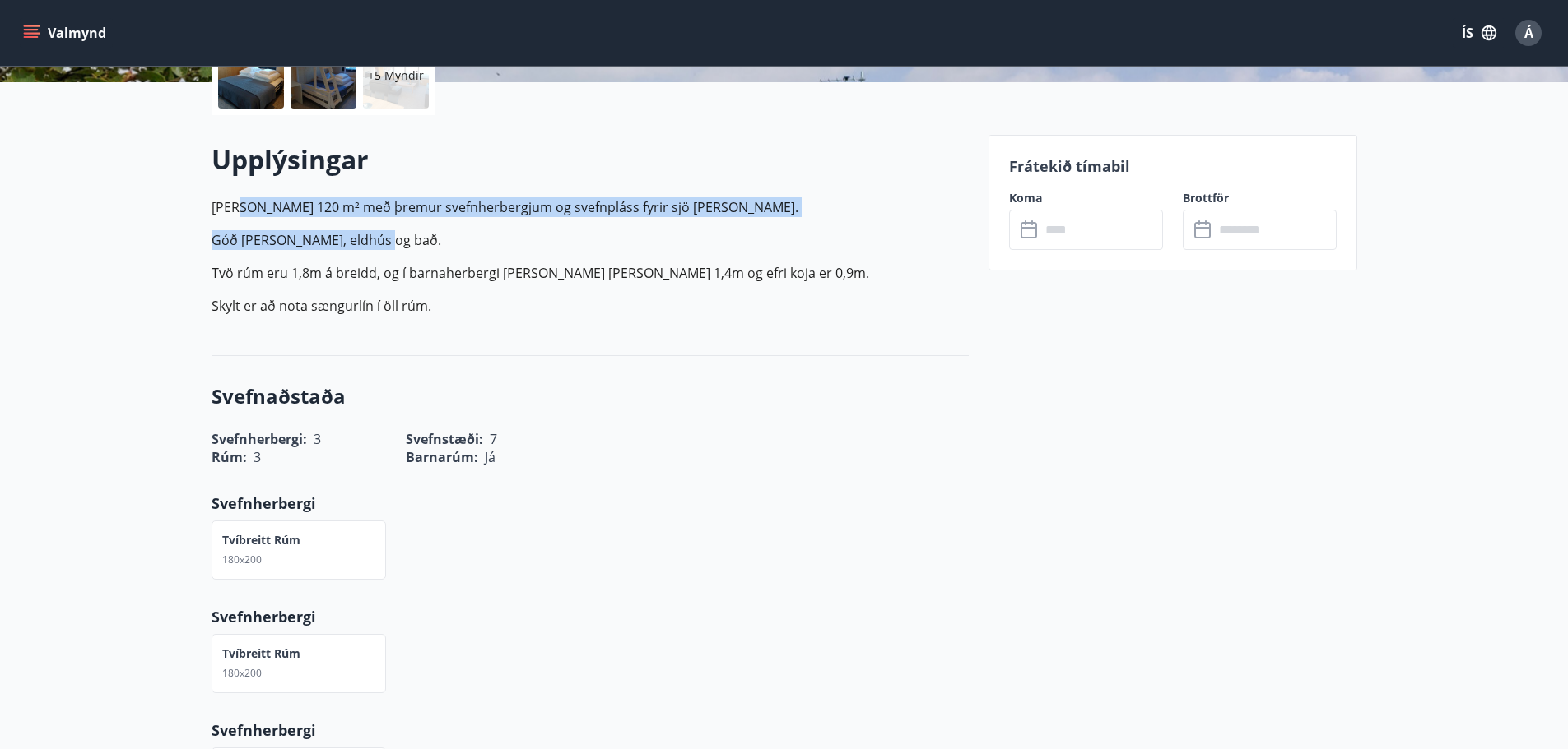
drag, startPoint x: 241, startPoint y: 210, endPoint x: 510, endPoint y: 227, distance: 269.5
click at [509, 227] on p "Húsið er 120 m² með þremur svefn­herbergjum og svefnpláss fyrir sjö manns. Góð …" at bounding box center [589, 257] width 757 height 119
click at [510, 227] on p "Húsið er 120 m² með þremur svefn­herbergjum og svefnpláss fyrir sjö manns. Góð …" at bounding box center [589, 257] width 757 height 119
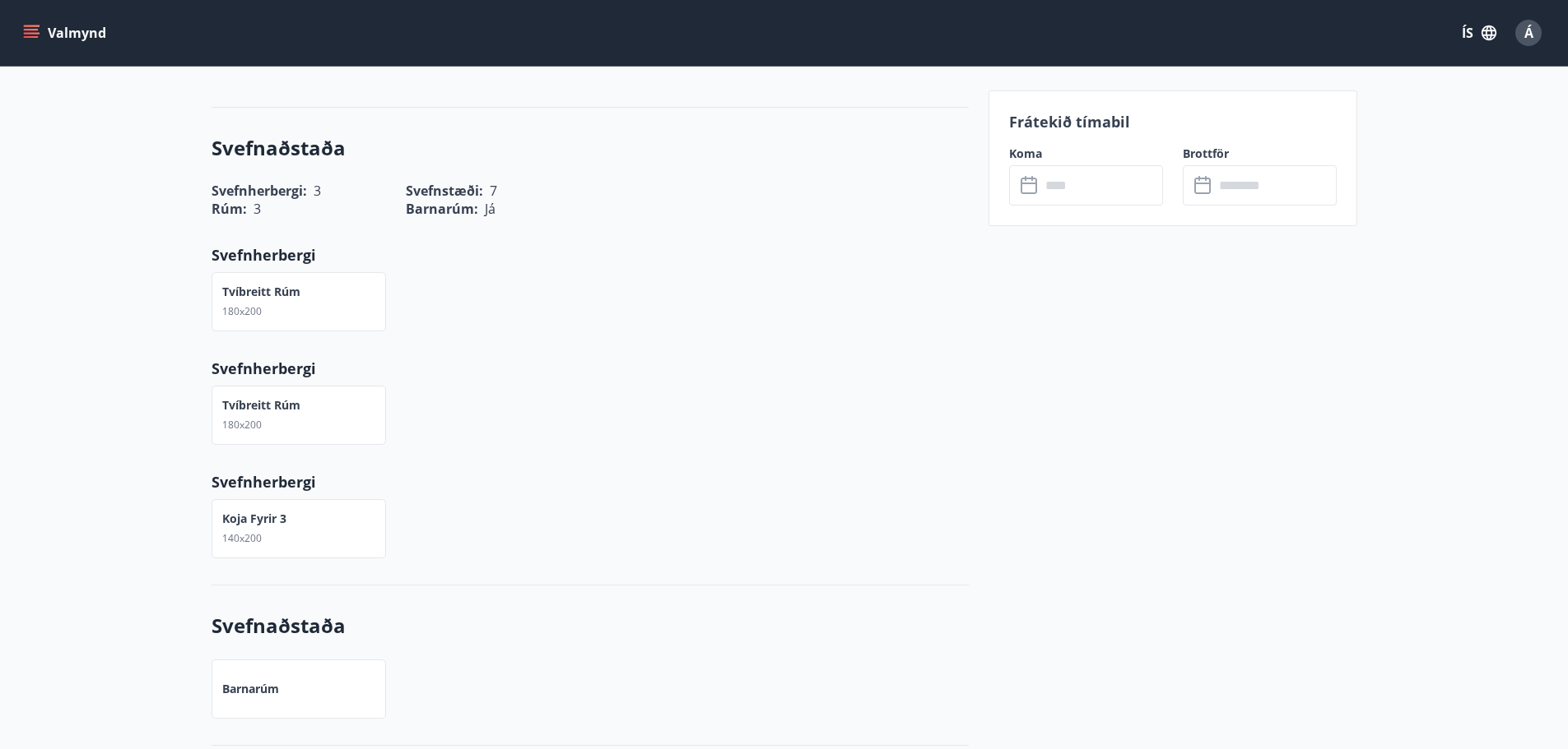
scroll to position [658, 0]
drag, startPoint x: 239, startPoint y: 517, endPoint x: 229, endPoint y: 304, distance: 213.2
click at [218, 284] on div "Svefnaðstaða Svefnherbergi : 3 Svefnstæði : 7 Rúm : 3 Barnarúm : Já Svefnherber…" at bounding box center [589, 348] width 757 height 478
click at [406, 370] on div "Tvíbreitt rúm 180x200" at bounding box center [579, 407] width 777 height 79
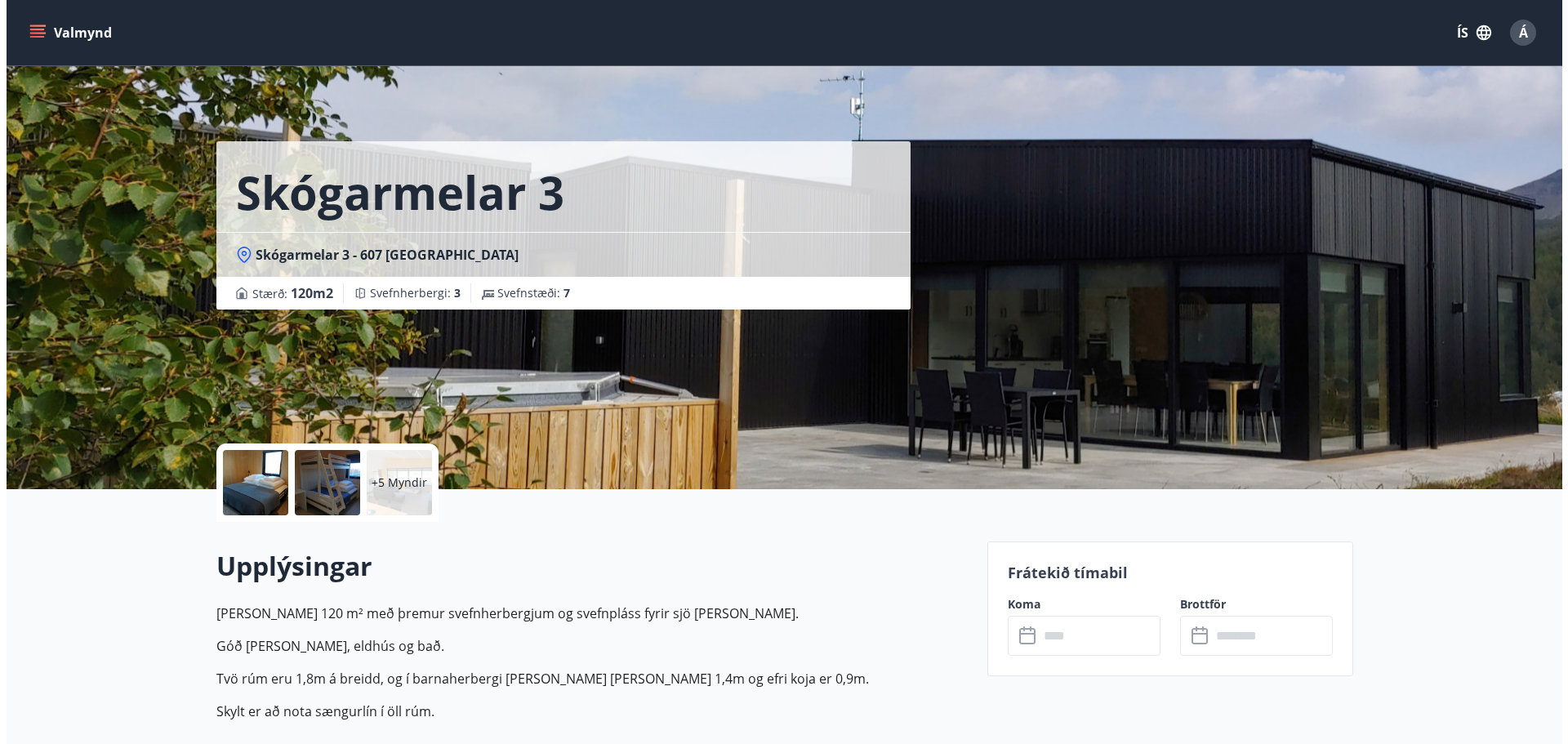
scroll to position [0, 0]
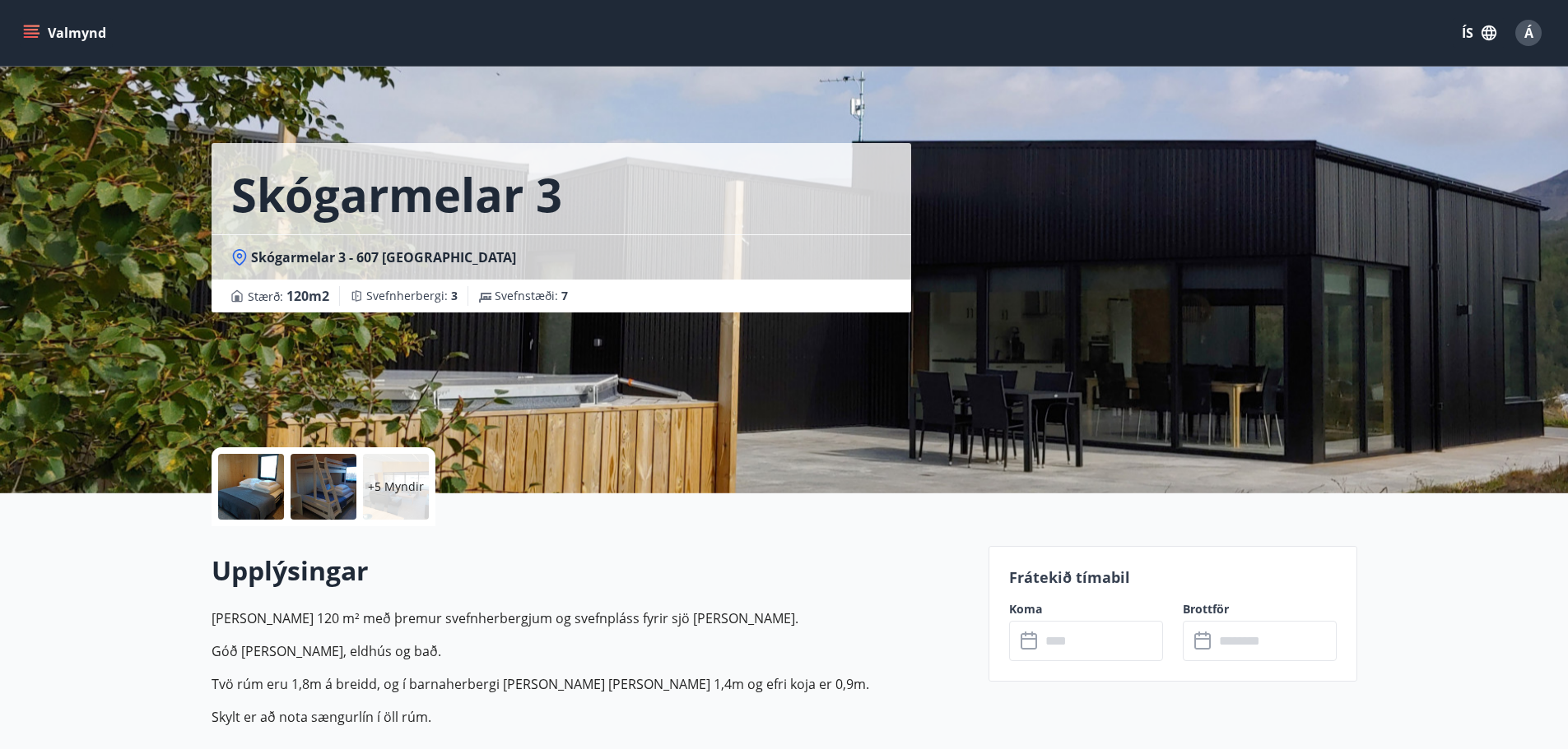
click at [376, 489] on p "+5 Myndir" at bounding box center [396, 487] width 56 height 16
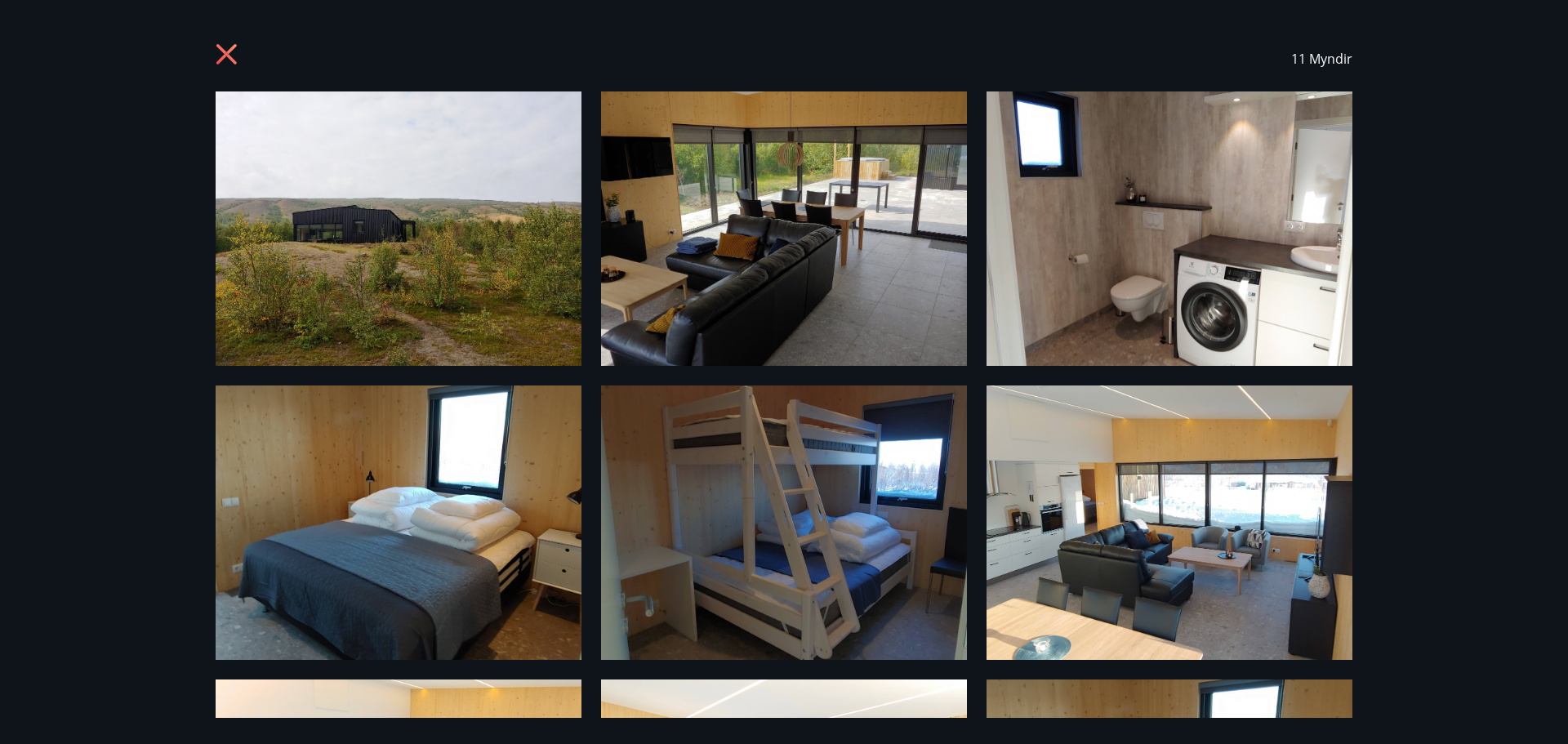
click at [234, 36] on div "11 Myndir" at bounding box center [784, 59] width 1137 height 66
click at [212, 61] on div "11 Myndir" at bounding box center [784, 59] width 1176 height 66
click at [224, 52] on icon at bounding box center [226, 54] width 20 height 20
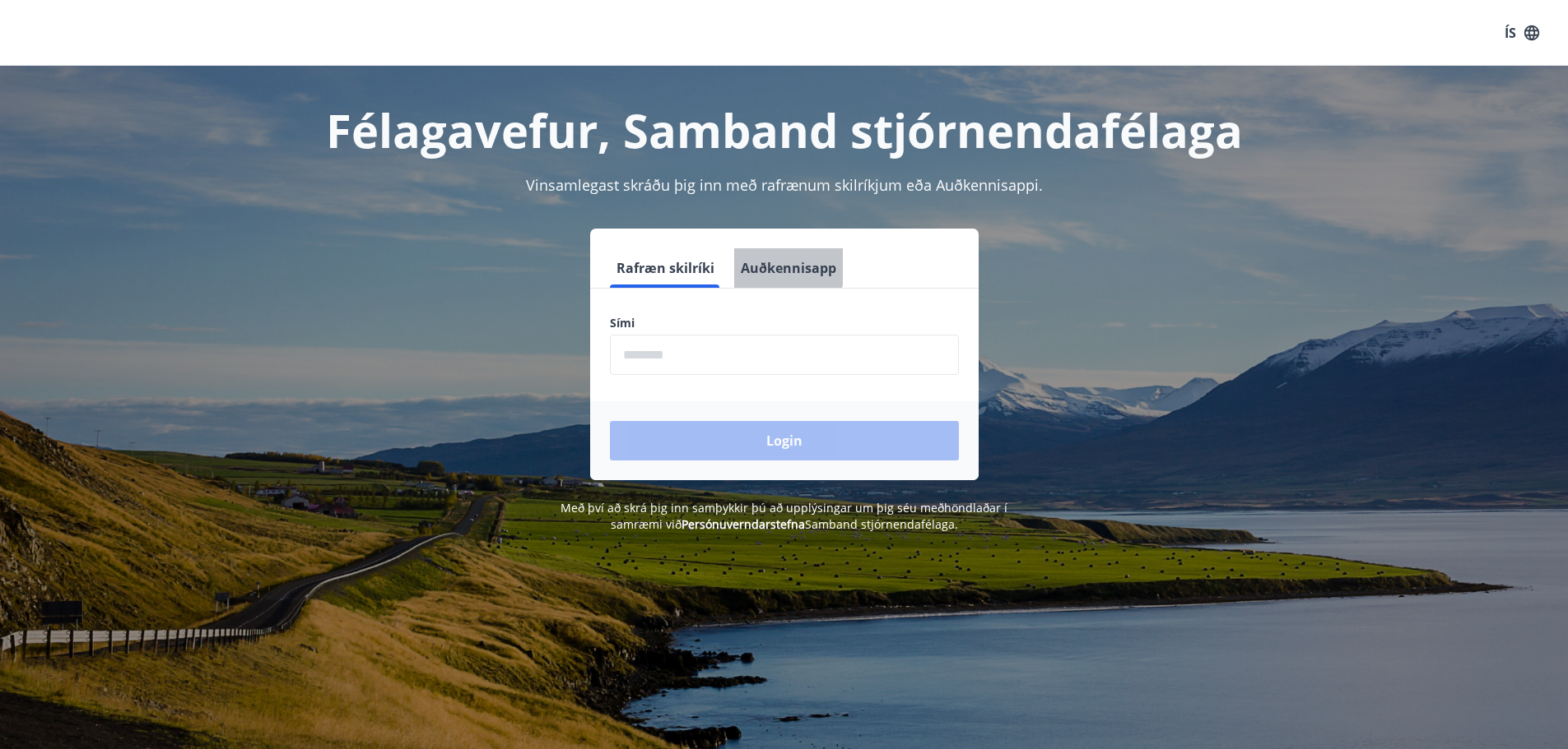
click at [766, 262] on button "Auðkennisapp" at bounding box center [788, 268] width 109 height 40
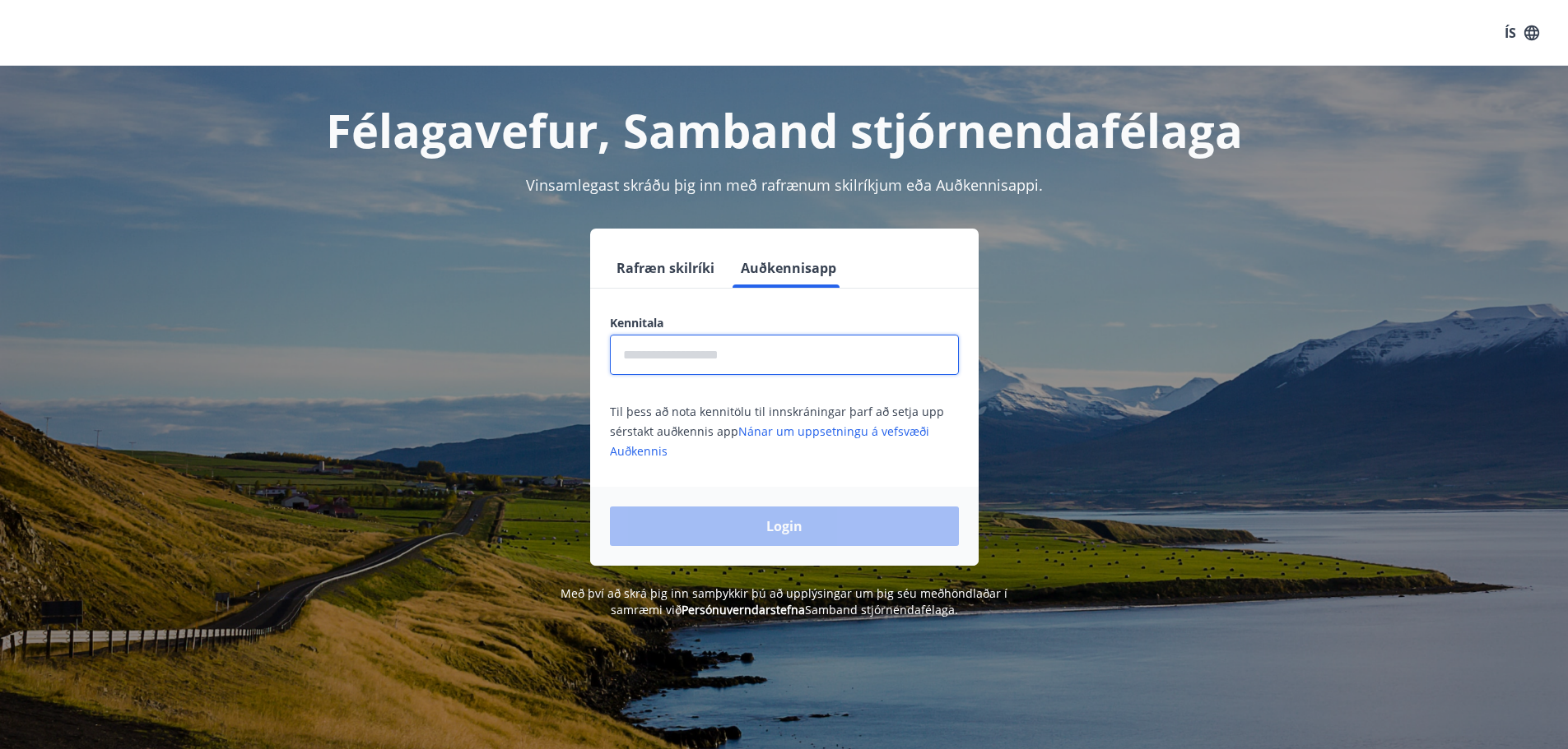
click at [653, 350] on input "text" at bounding box center [784, 355] width 349 height 40
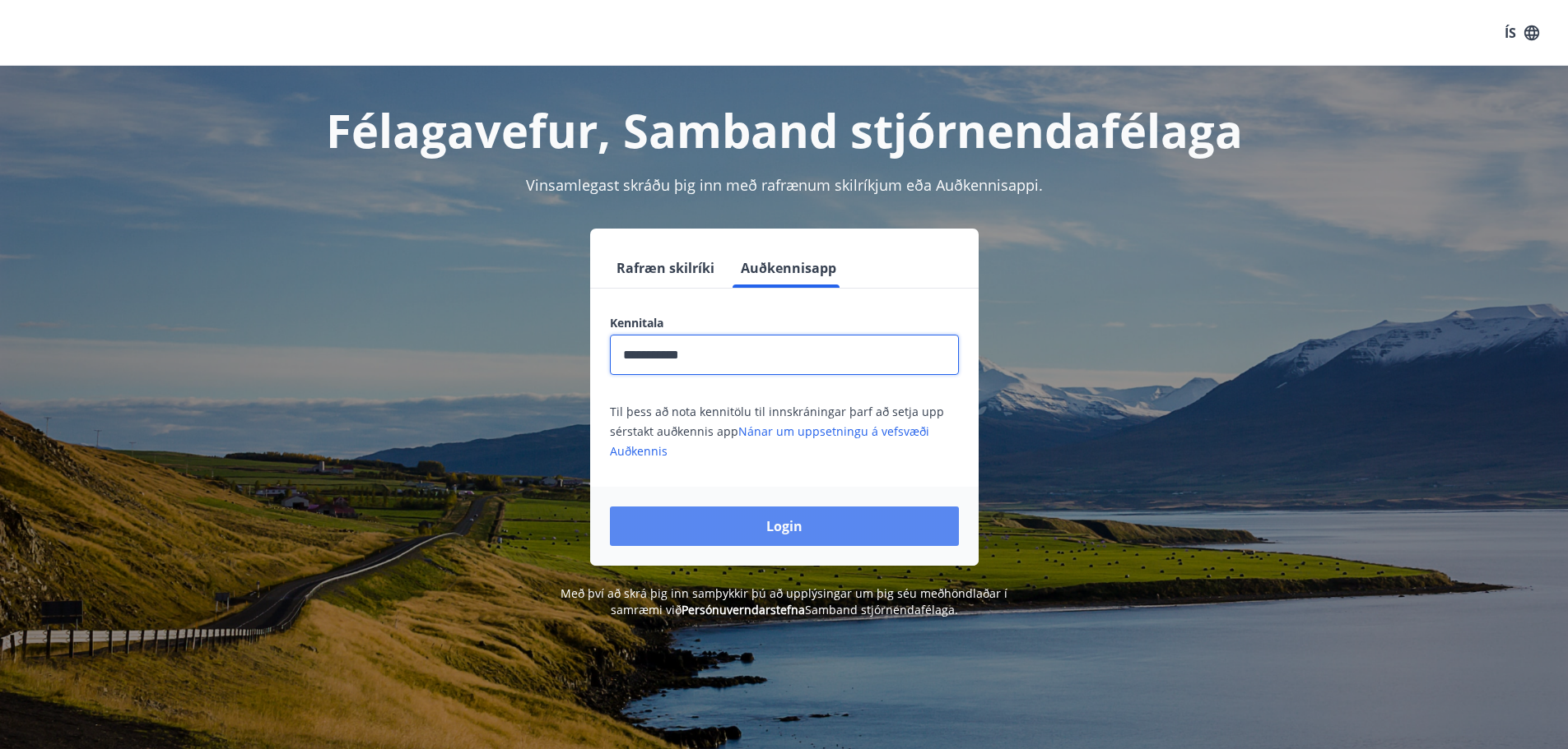
type input "**********"
click at [774, 535] on button "Login" at bounding box center [784, 526] width 349 height 40
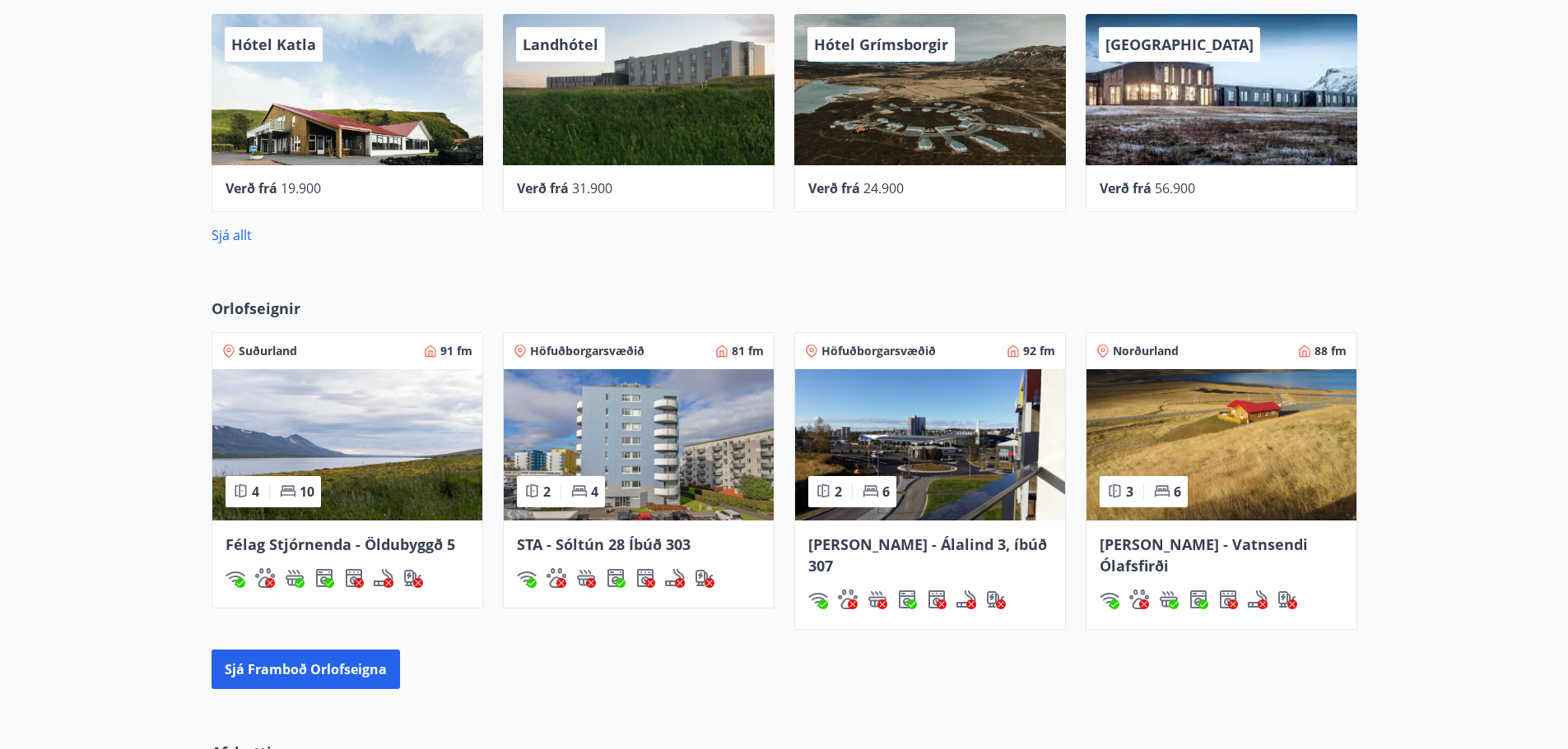
scroll to position [987, 0]
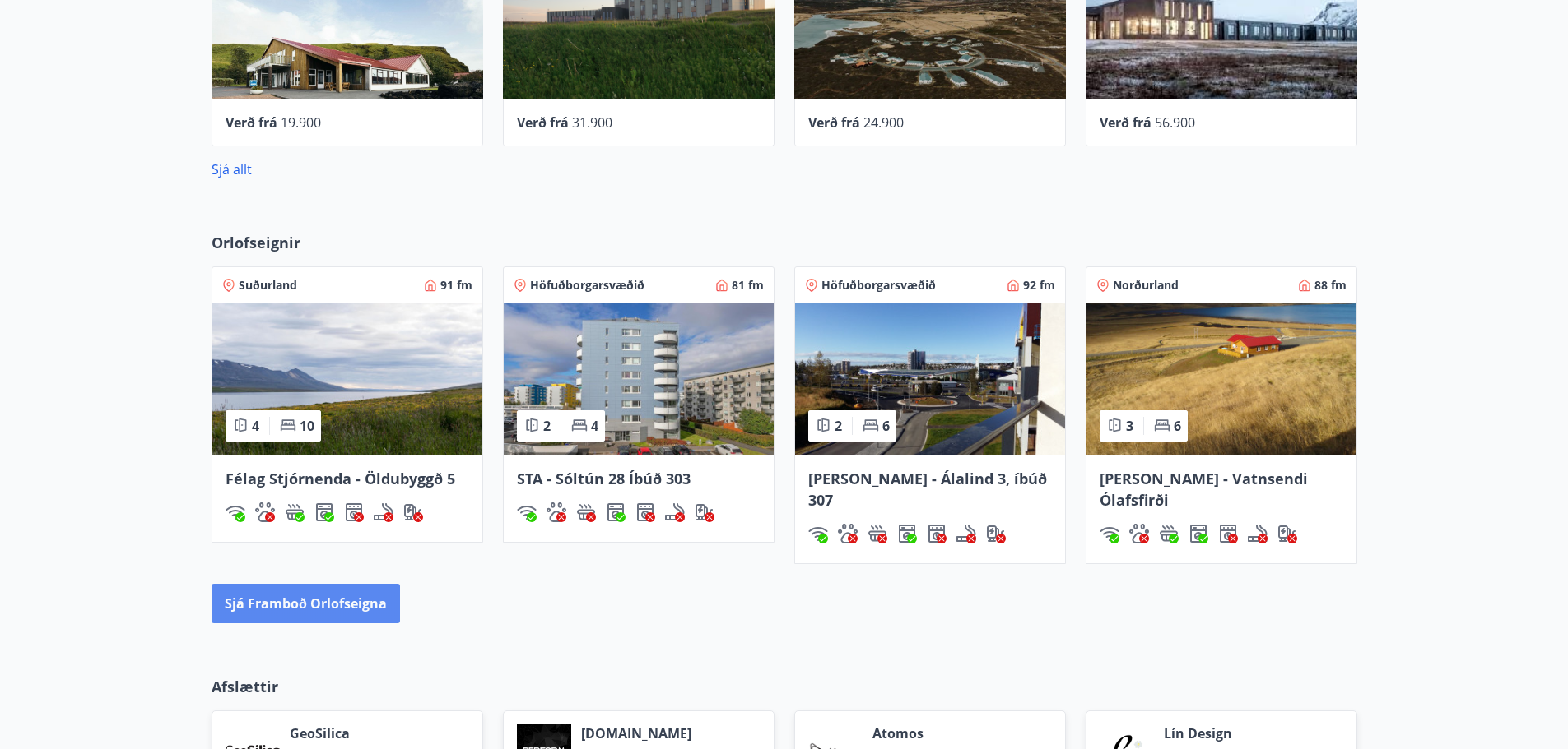
click at [359, 584] on button "Sjá framboð orlofseigna" at bounding box center [305, 604] width 188 height 40
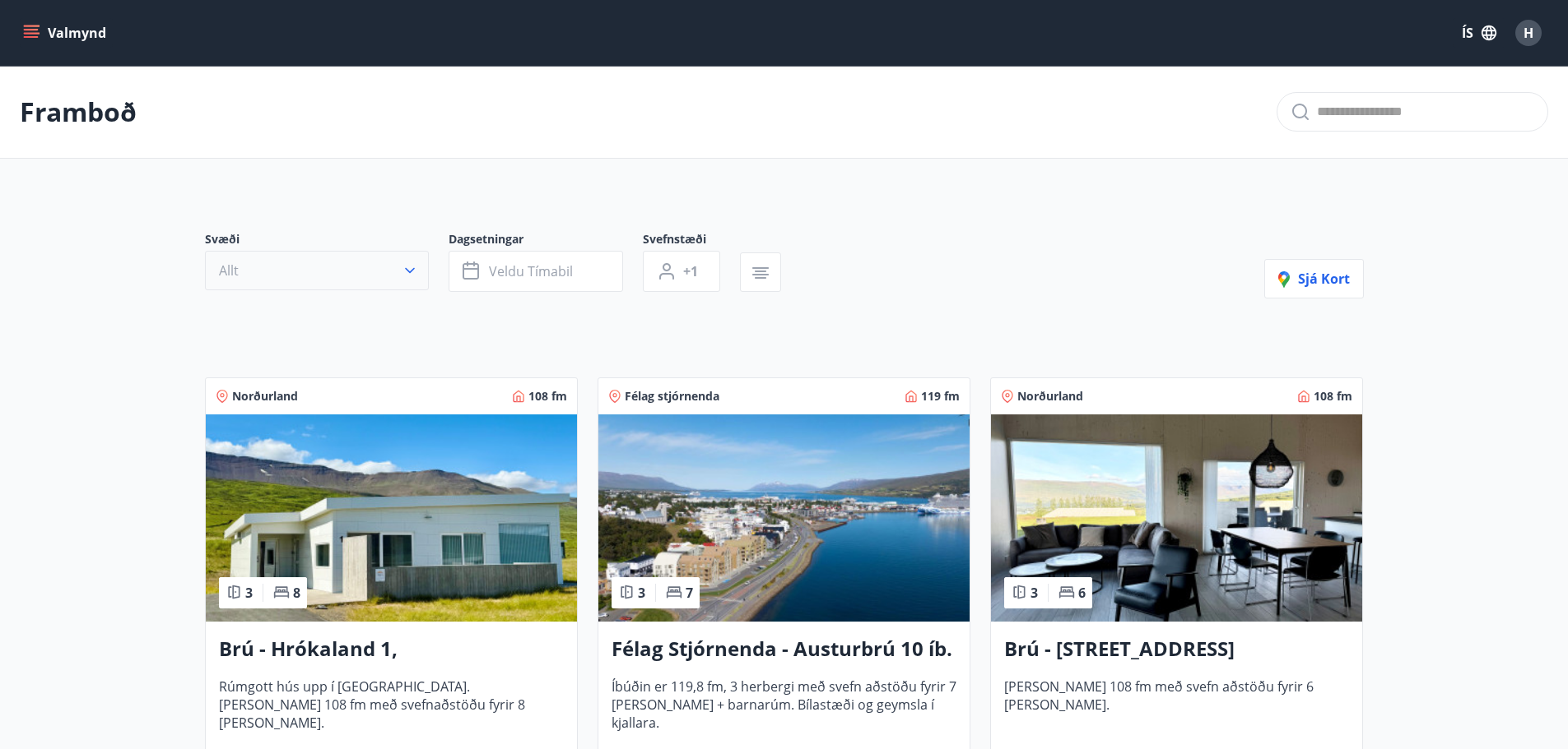
click at [357, 264] on button "Allt" at bounding box center [316, 271] width 224 height 40
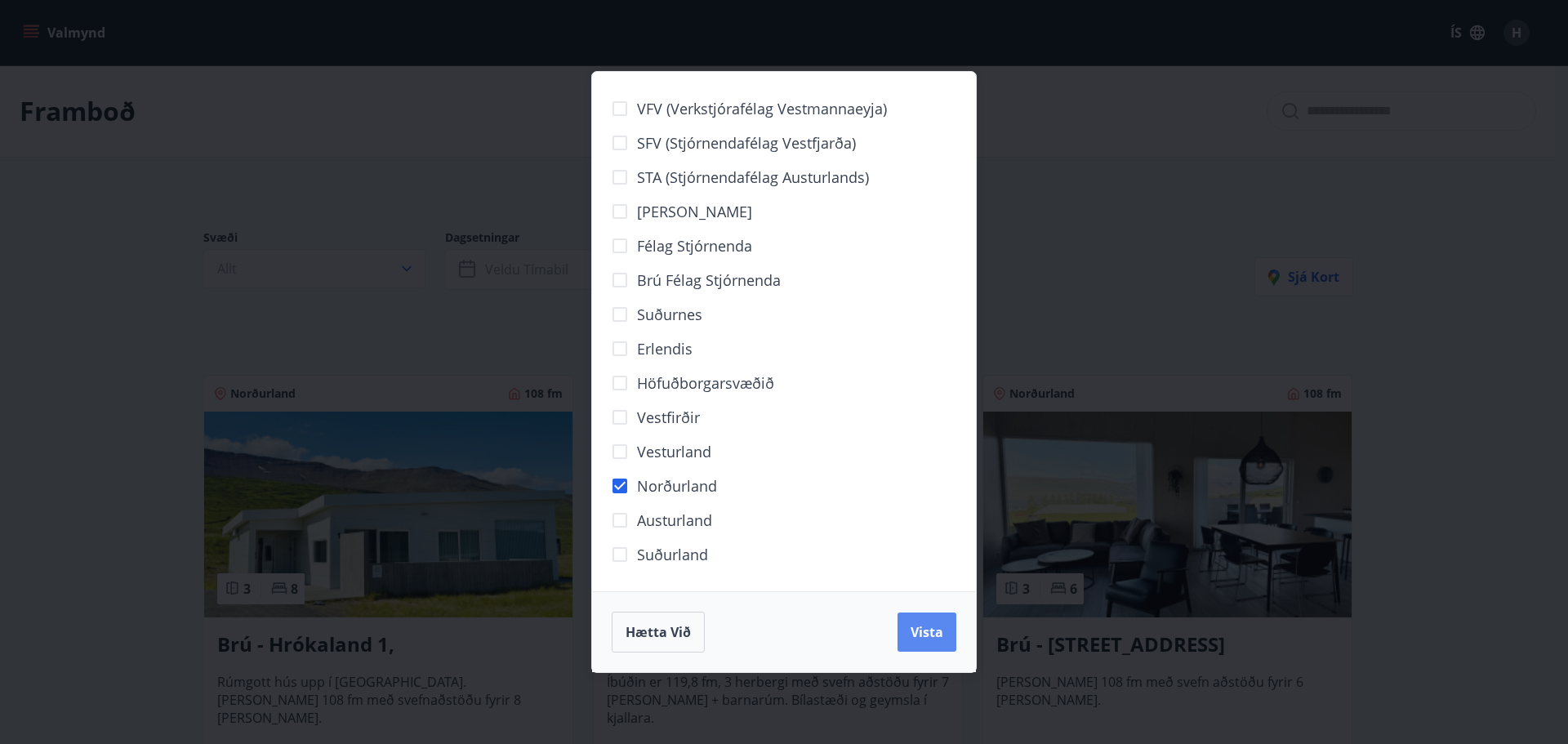
click at [926, 627] on span "Vista" at bounding box center [927, 633] width 33 height 18
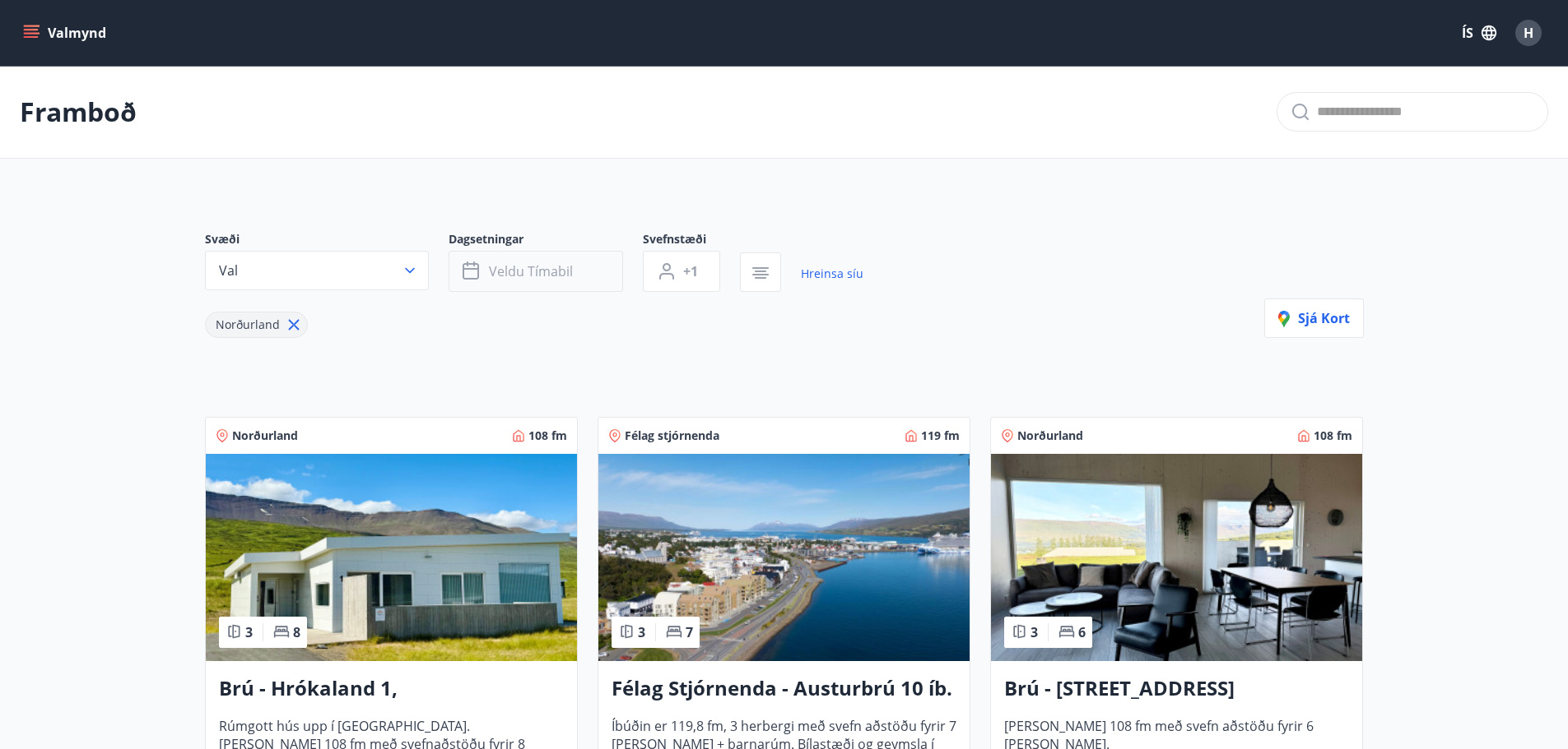
click at [525, 260] on button "Veldu tímabil" at bounding box center [535, 271] width 174 height 41
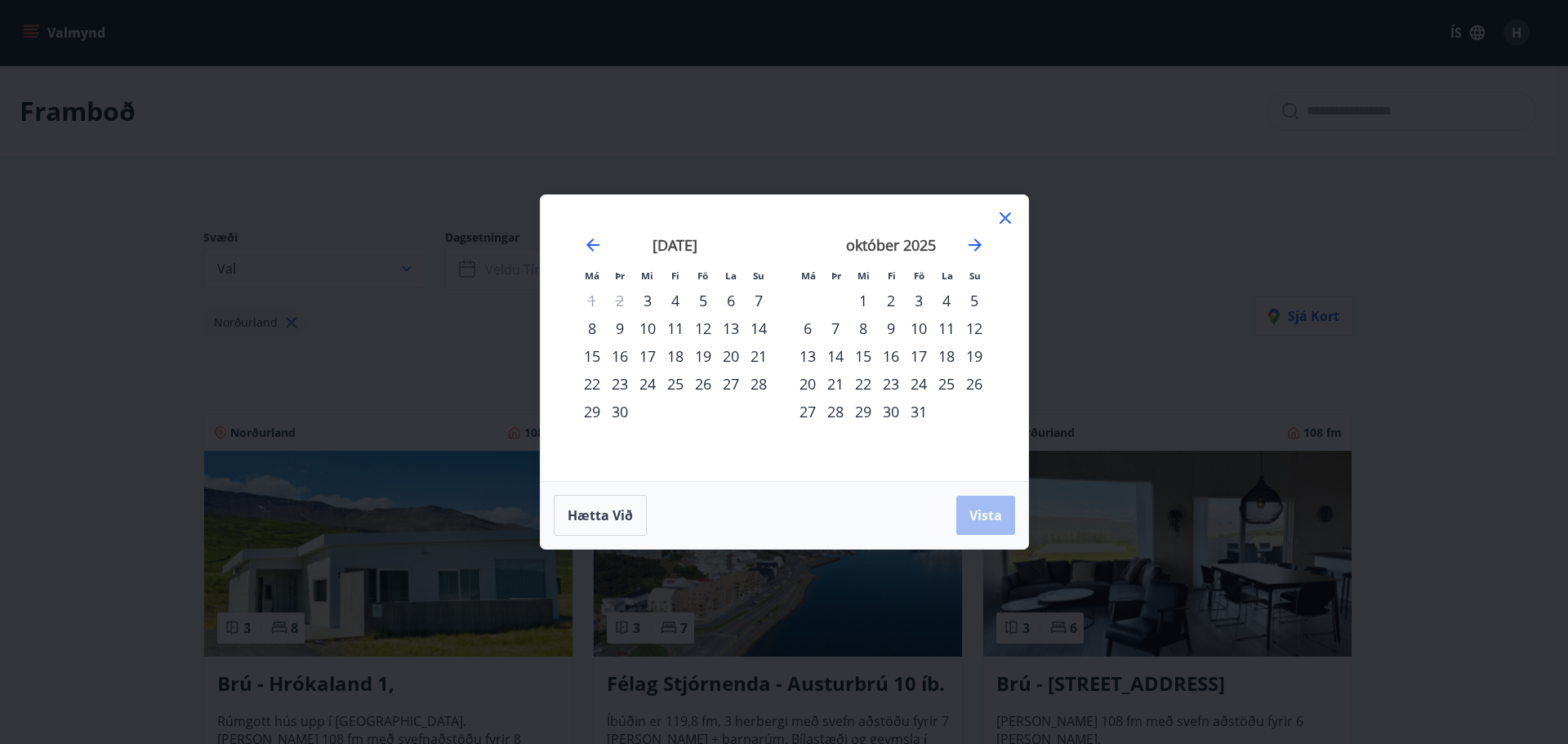
click at [622, 327] on div "9" at bounding box center [620, 329] width 28 height 28
click at [592, 351] on div "15" at bounding box center [592, 356] width 28 height 28
click at [999, 522] on span "Vista" at bounding box center [986, 515] width 33 height 18
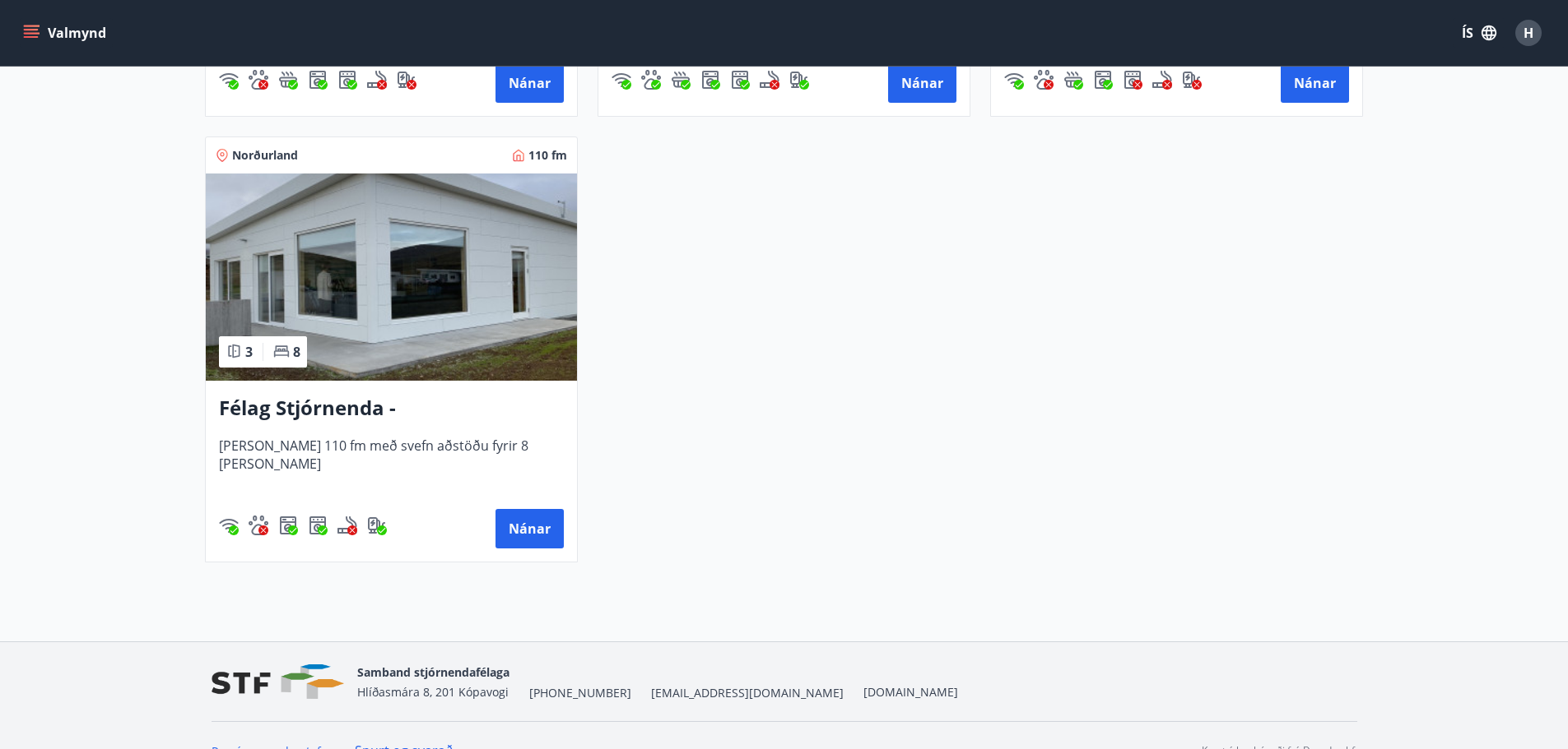
scroll to position [740, 0]
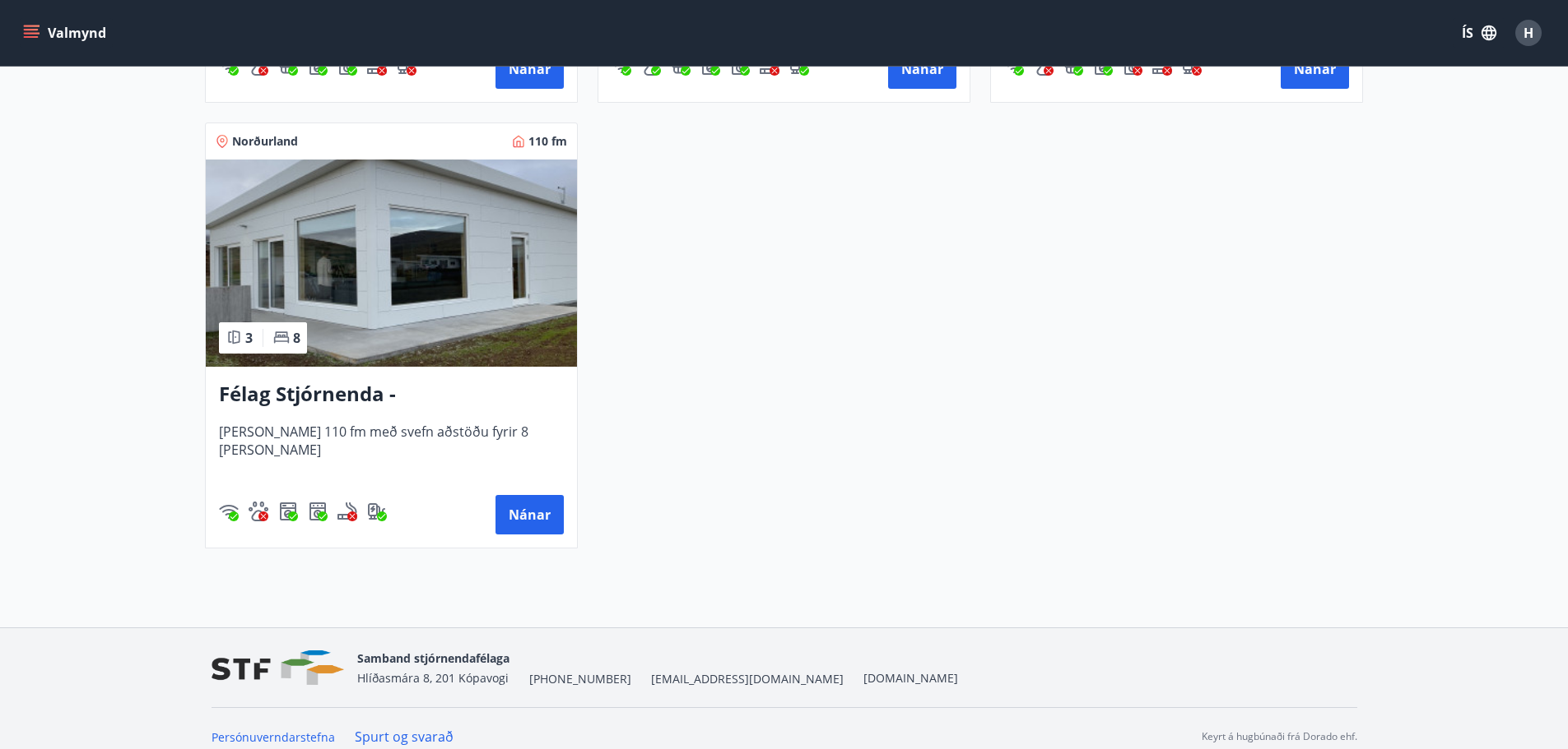
drag, startPoint x: 387, startPoint y: 392, endPoint x: 272, endPoint y: 393, distance: 115.0
click at [272, 393] on h3 "Félag Stjórnenda - [GEOGRAPHIC_DATA] 7" at bounding box center [391, 395] width 345 height 30
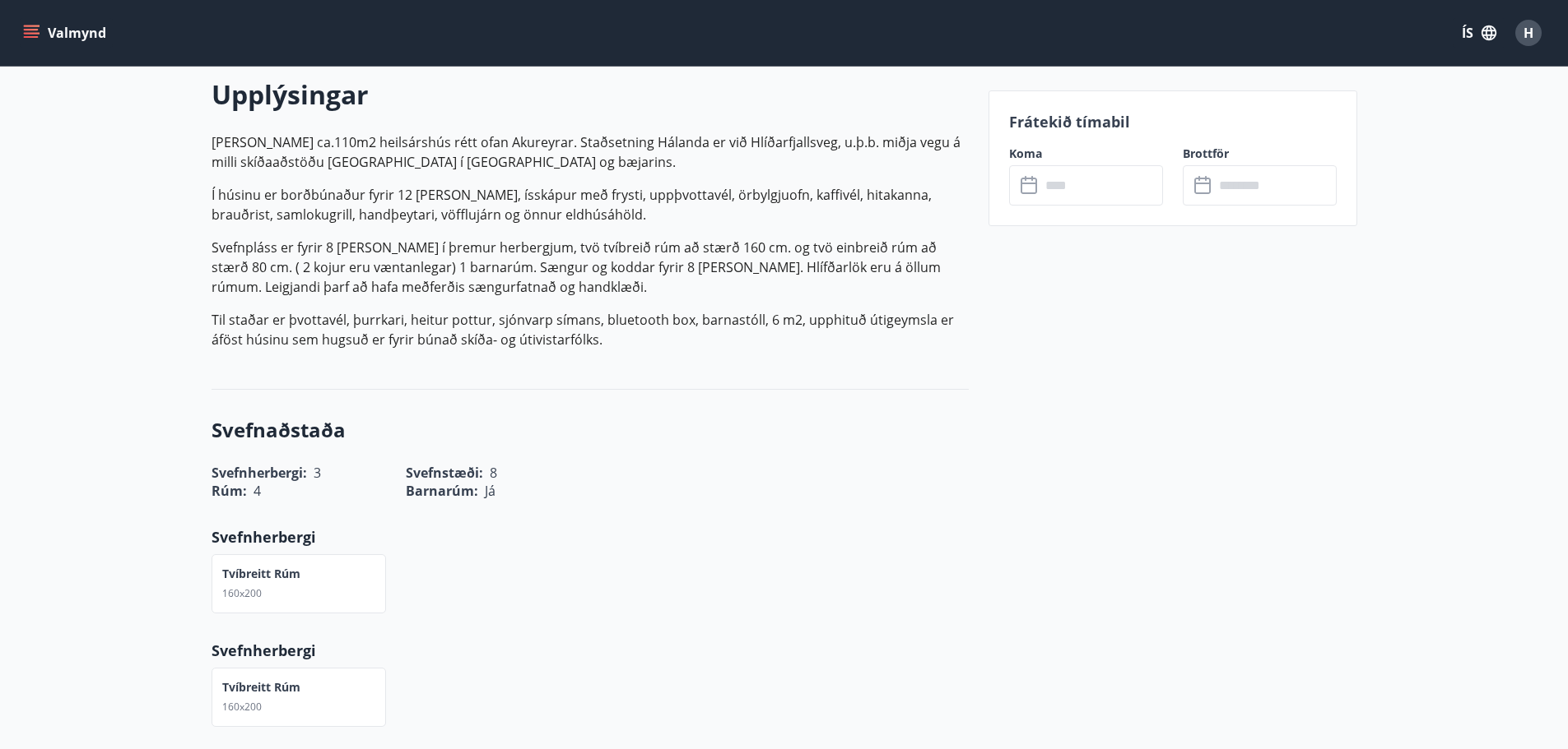
scroll to position [493, 0]
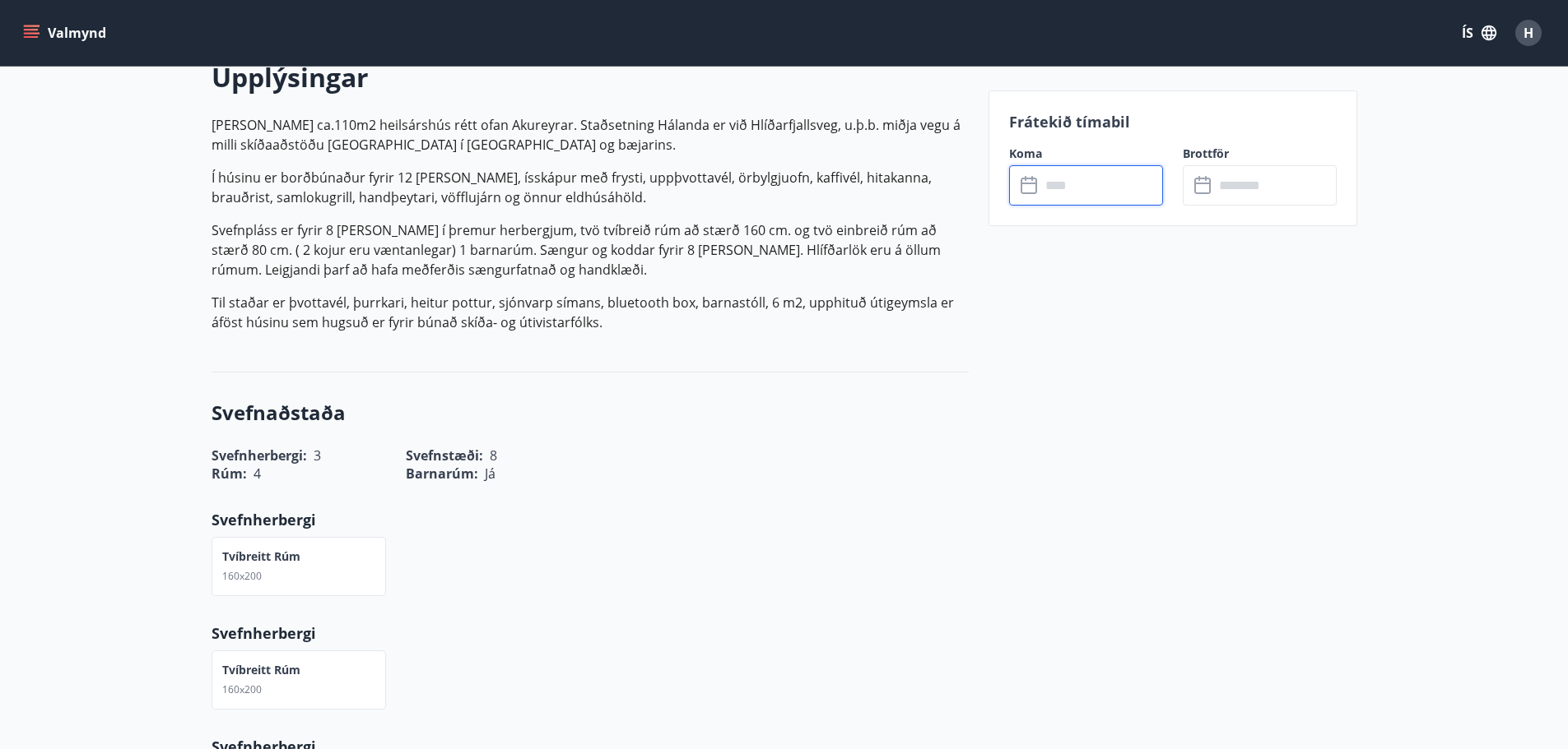
click at [1080, 181] on input "text" at bounding box center [1101, 185] width 123 height 40
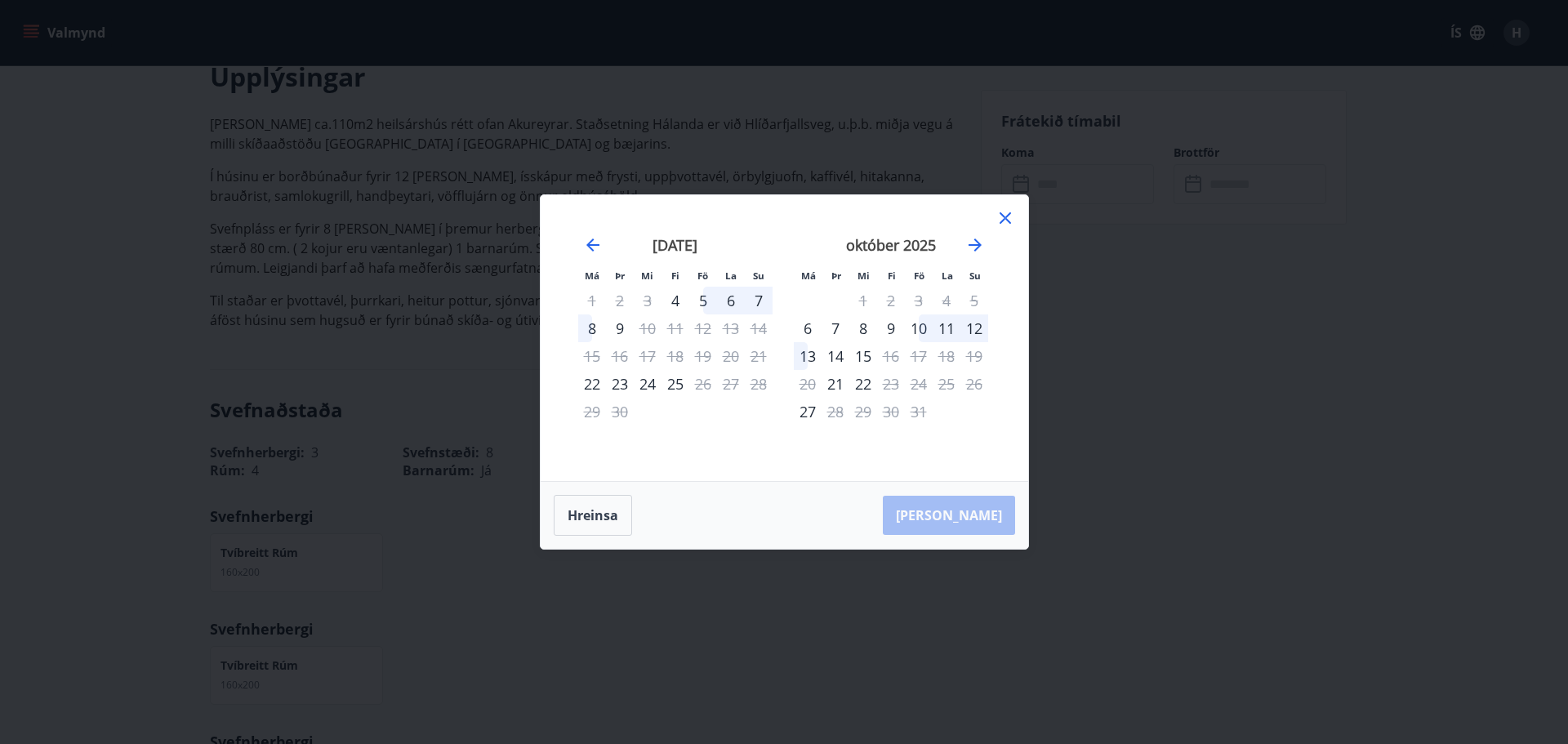
drag, startPoint x: 1012, startPoint y: 216, endPoint x: 998, endPoint y: 230, distance: 19.8
click at [1012, 217] on icon at bounding box center [1006, 218] width 20 height 20
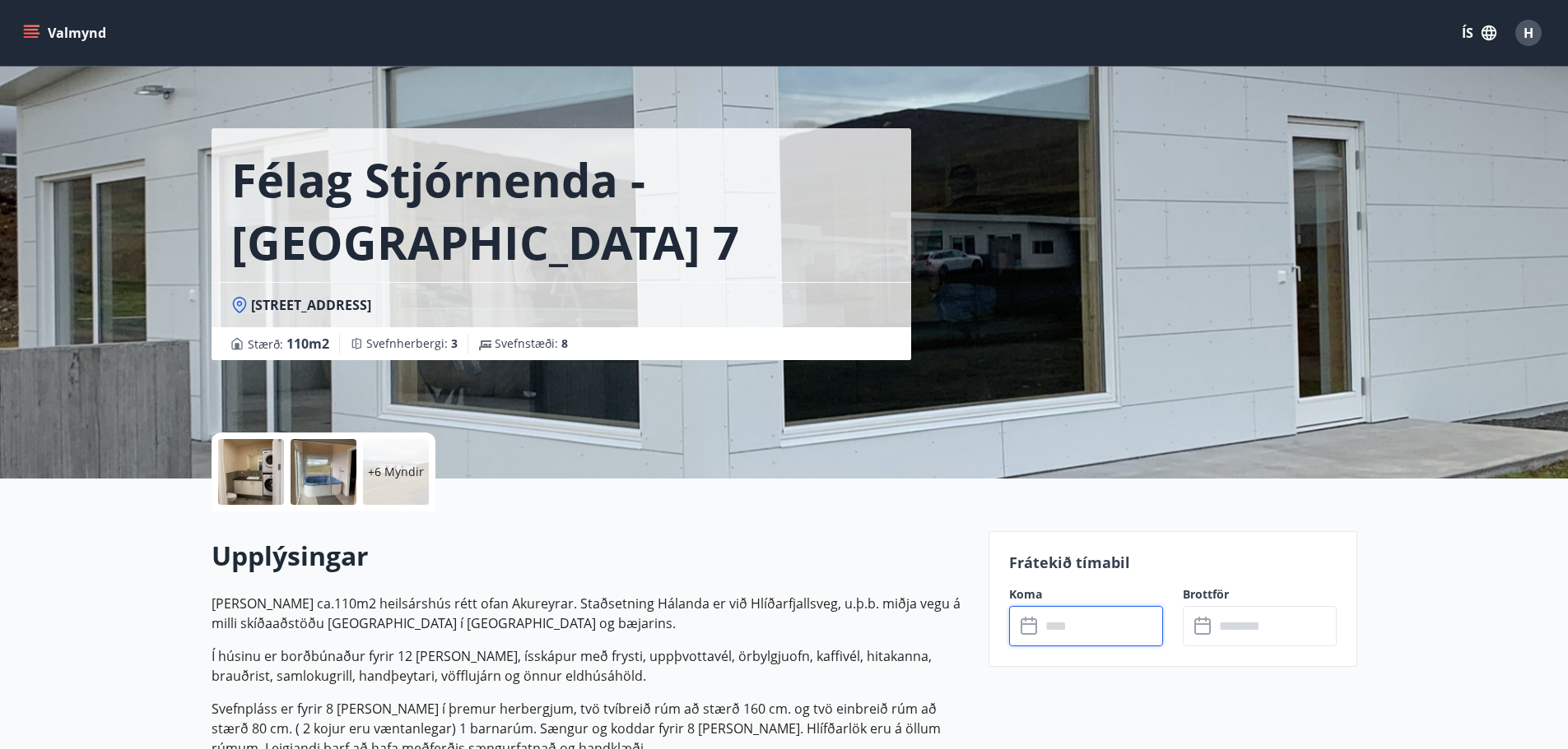
scroll to position [0, 0]
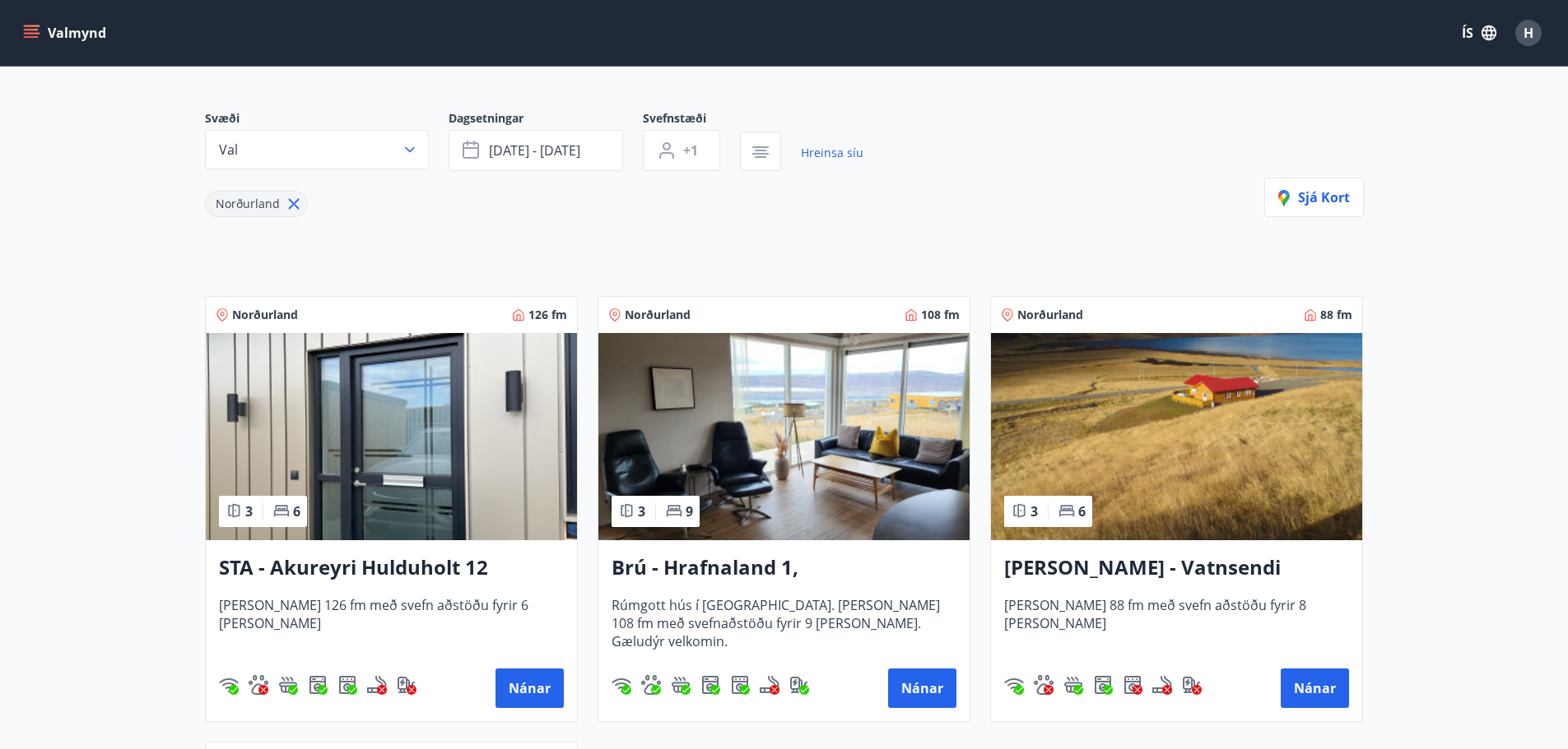
scroll to position [493, 0]
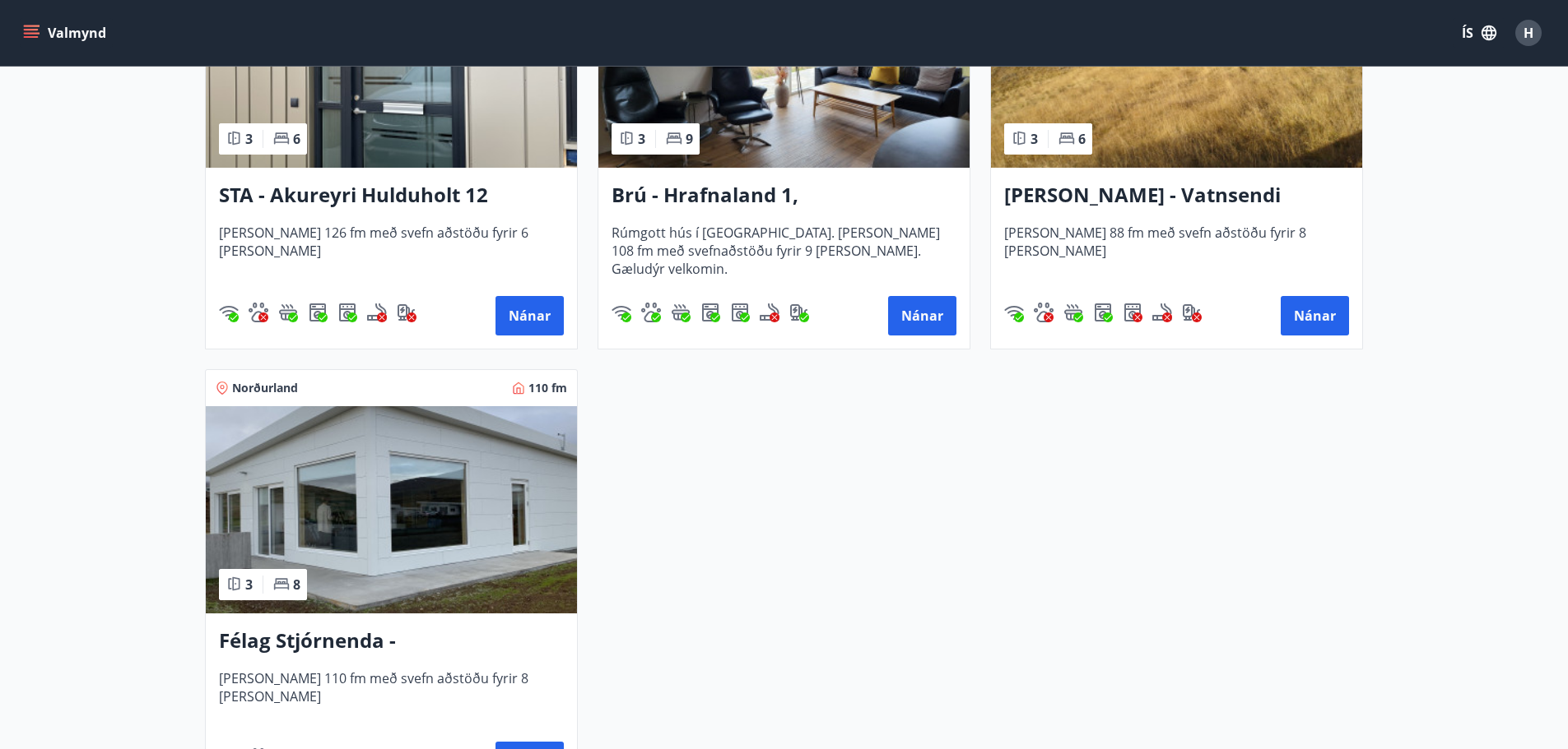
drag, startPoint x: 300, startPoint y: 199, endPoint x: 278, endPoint y: 264, distance: 68.6
click at [278, 264] on span "[PERSON_NAME] 126 fm með svefn aðstöðu fyrir 6 [PERSON_NAME]" at bounding box center [391, 251] width 345 height 54
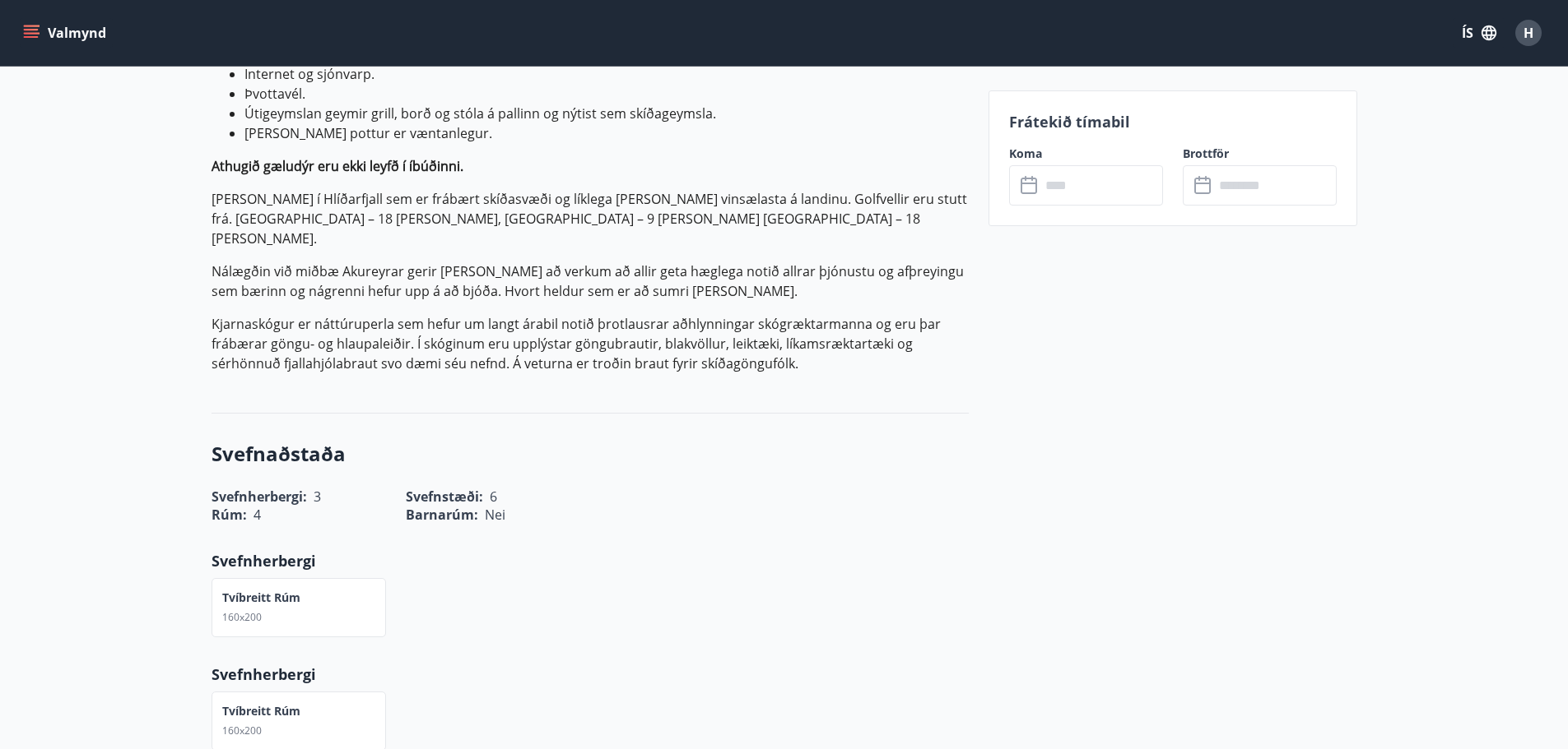
scroll to position [576, 0]
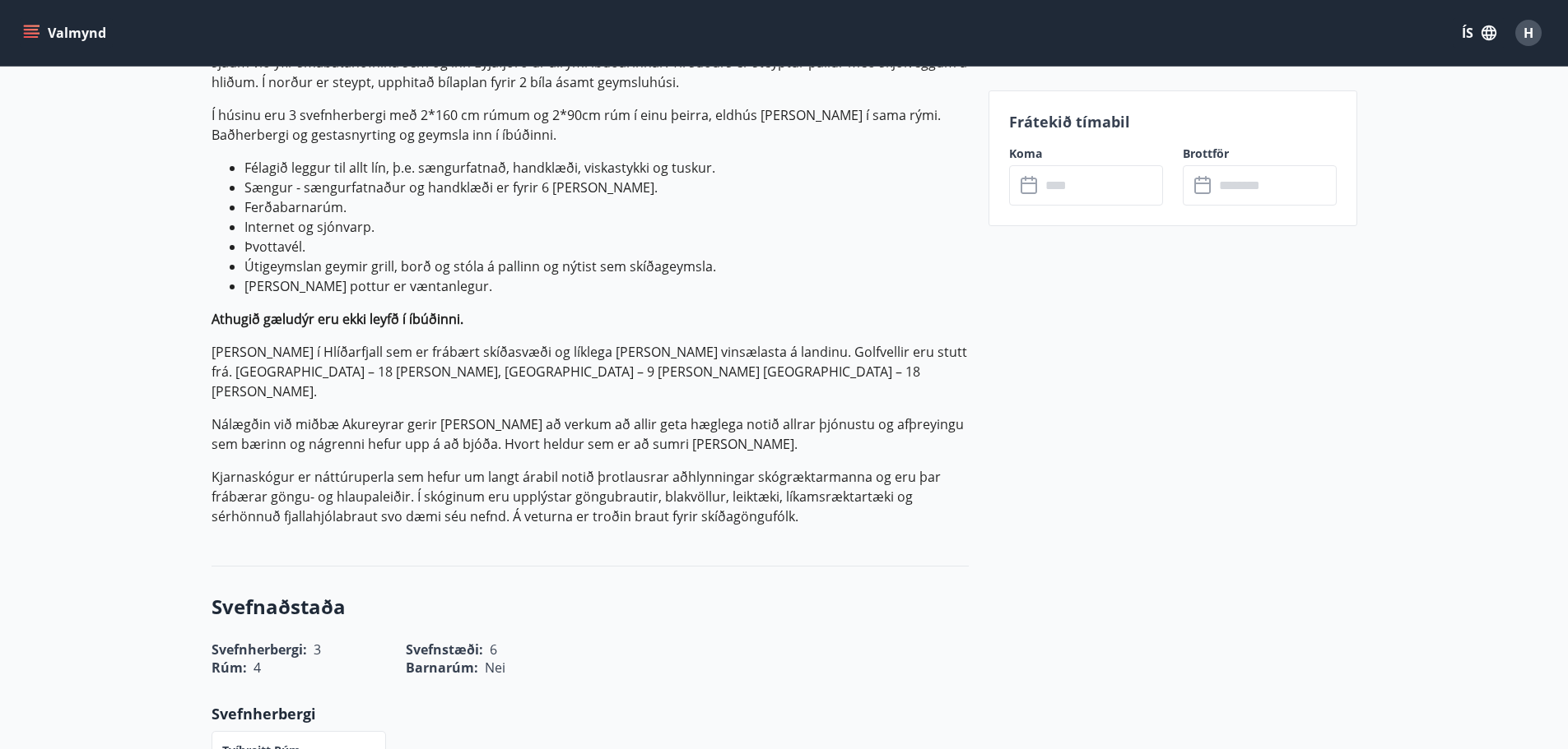
click at [1085, 186] on input "text" at bounding box center [1101, 185] width 123 height 40
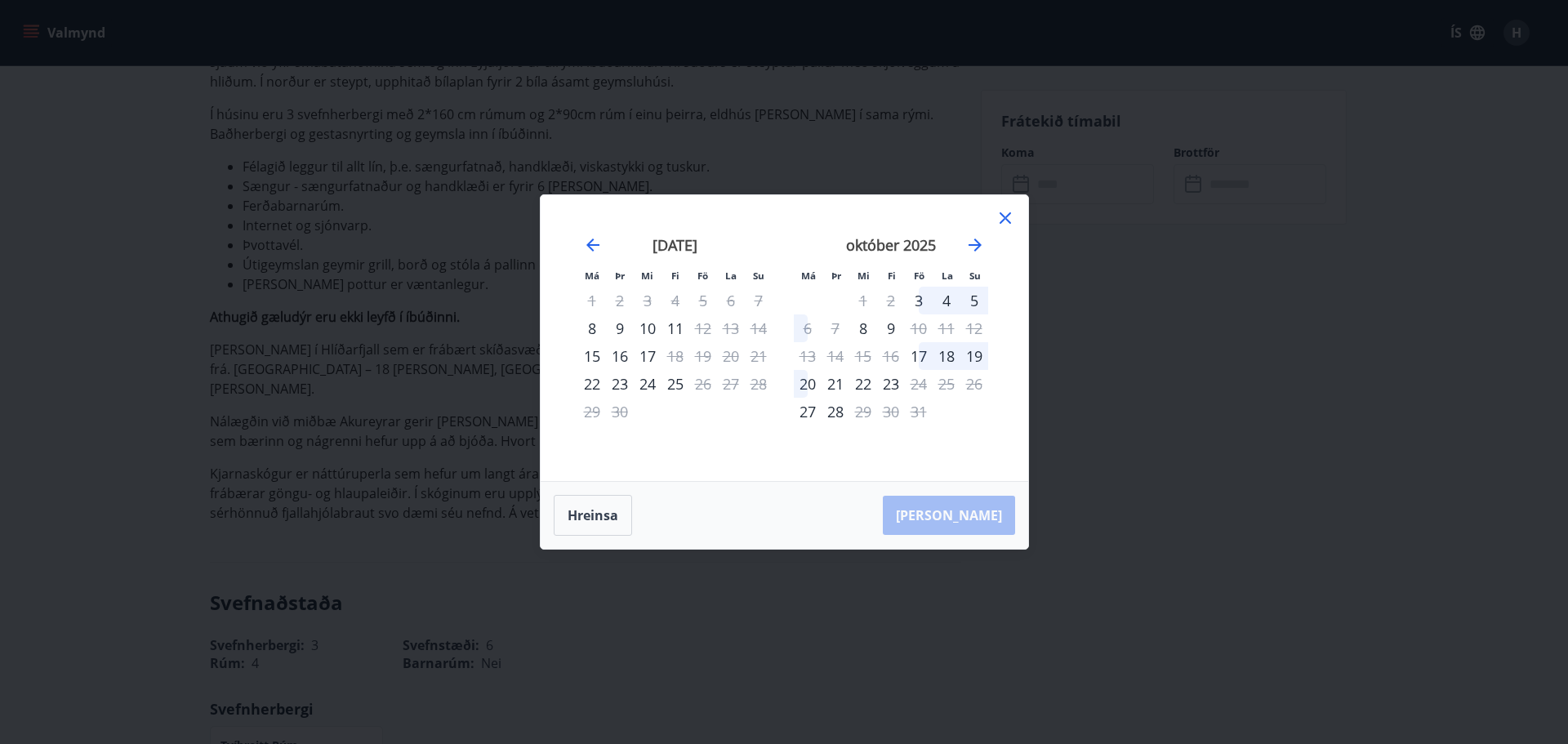
click at [1011, 215] on icon at bounding box center [1006, 218] width 20 height 20
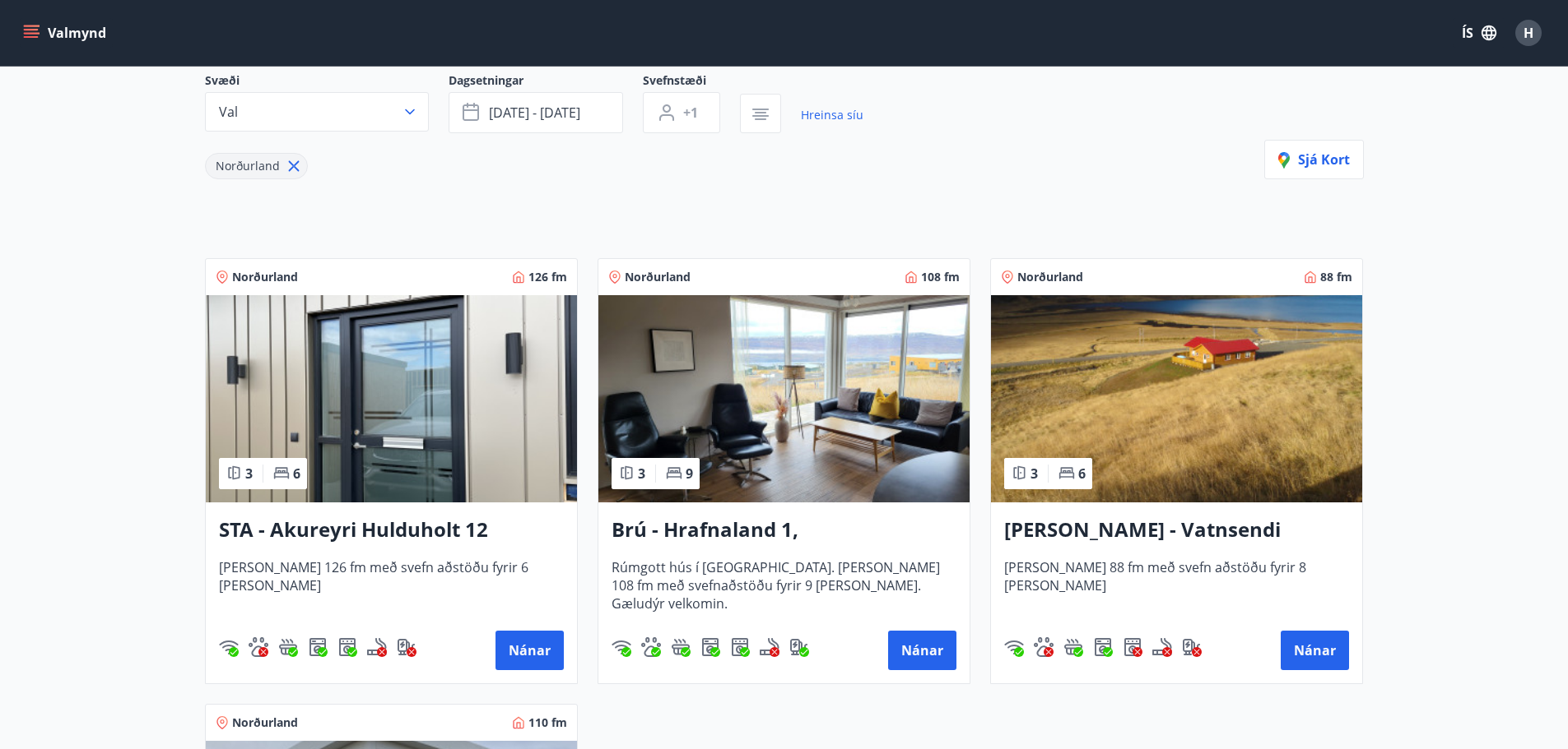
scroll to position [412, 0]
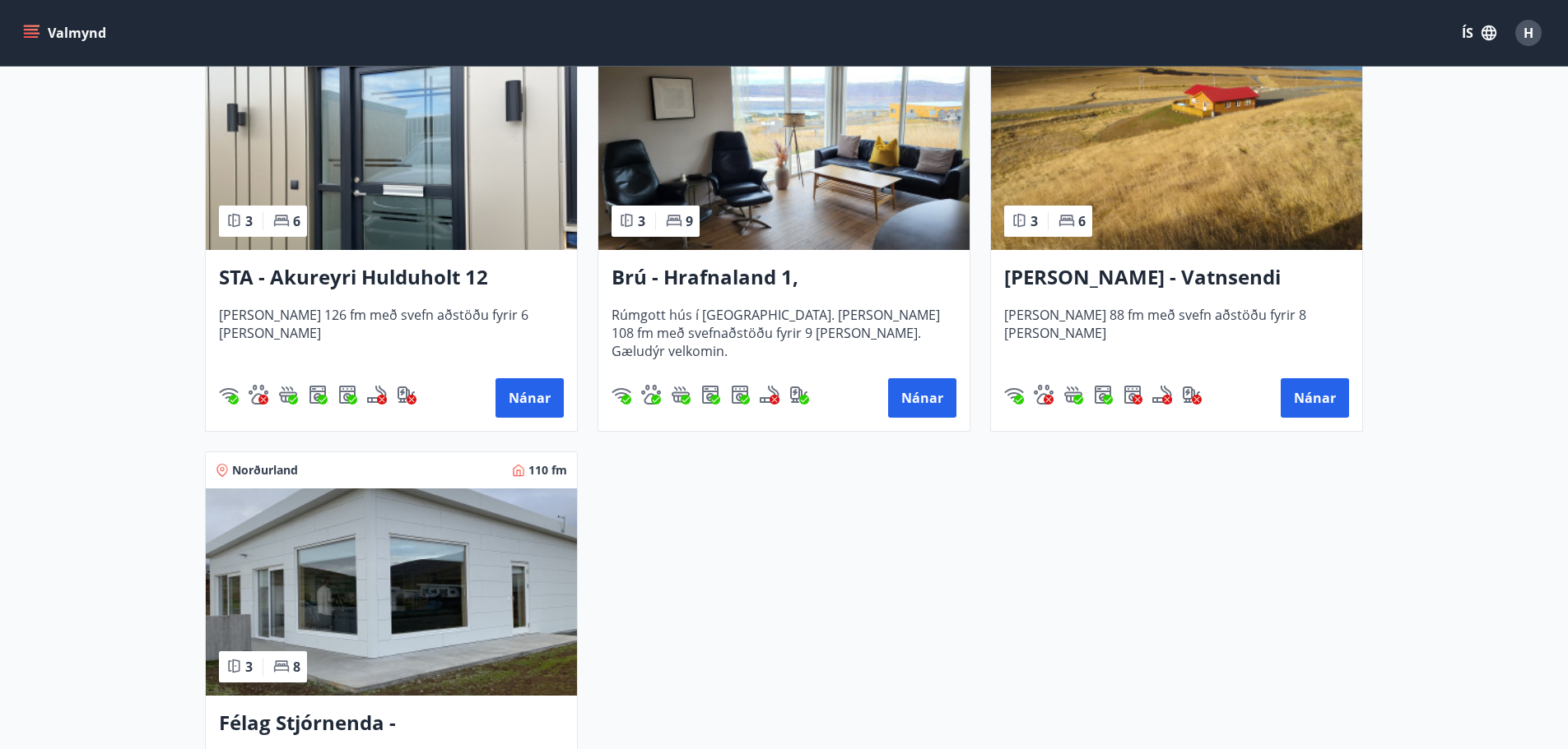
click at [793, 287] on h3 "Brú - Hrafnaland 1, [GEOGRAPHIC_DATA] (gæludýr velkomin)" at bounding box center [784, 278] width 345 height 30
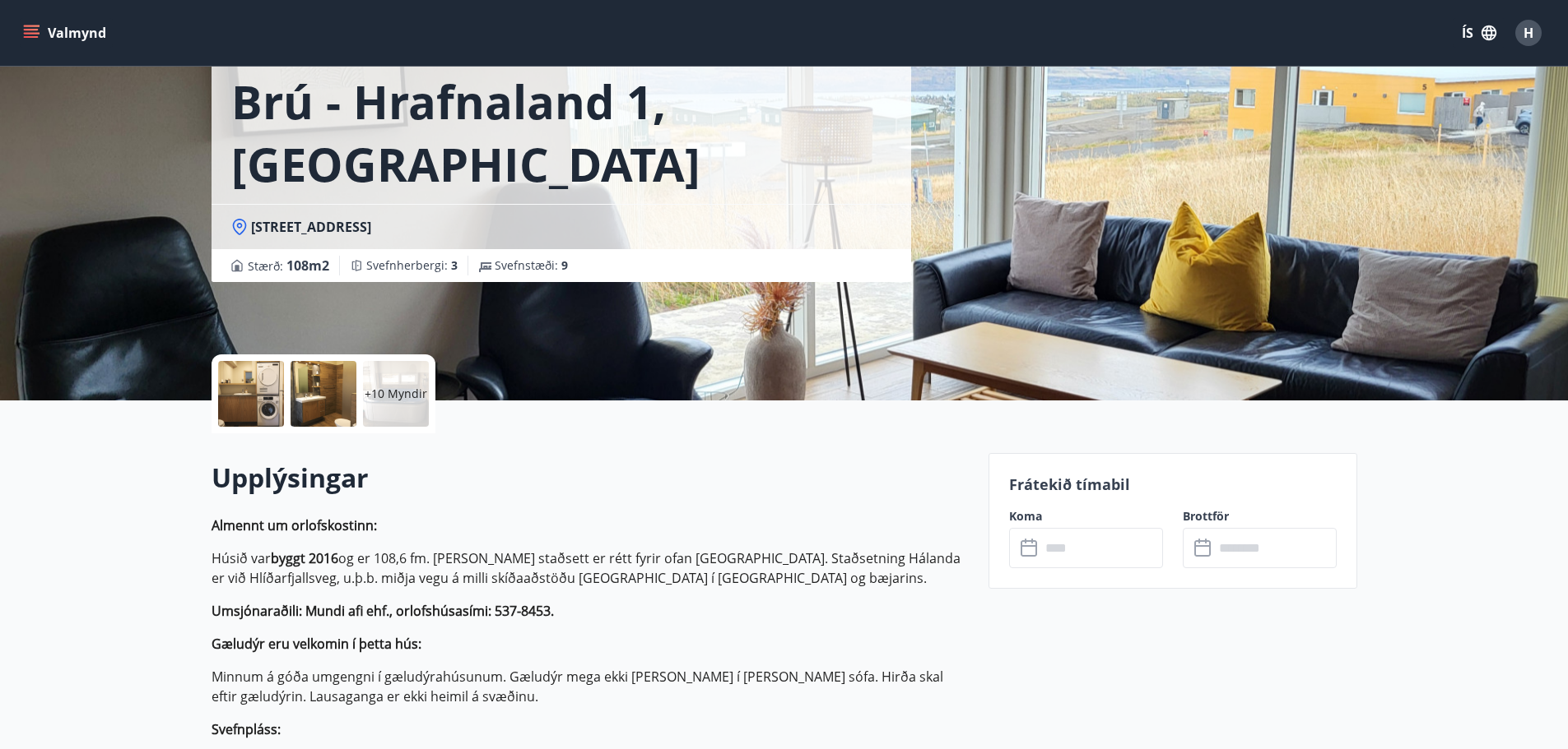
scroll to position [164, 0]
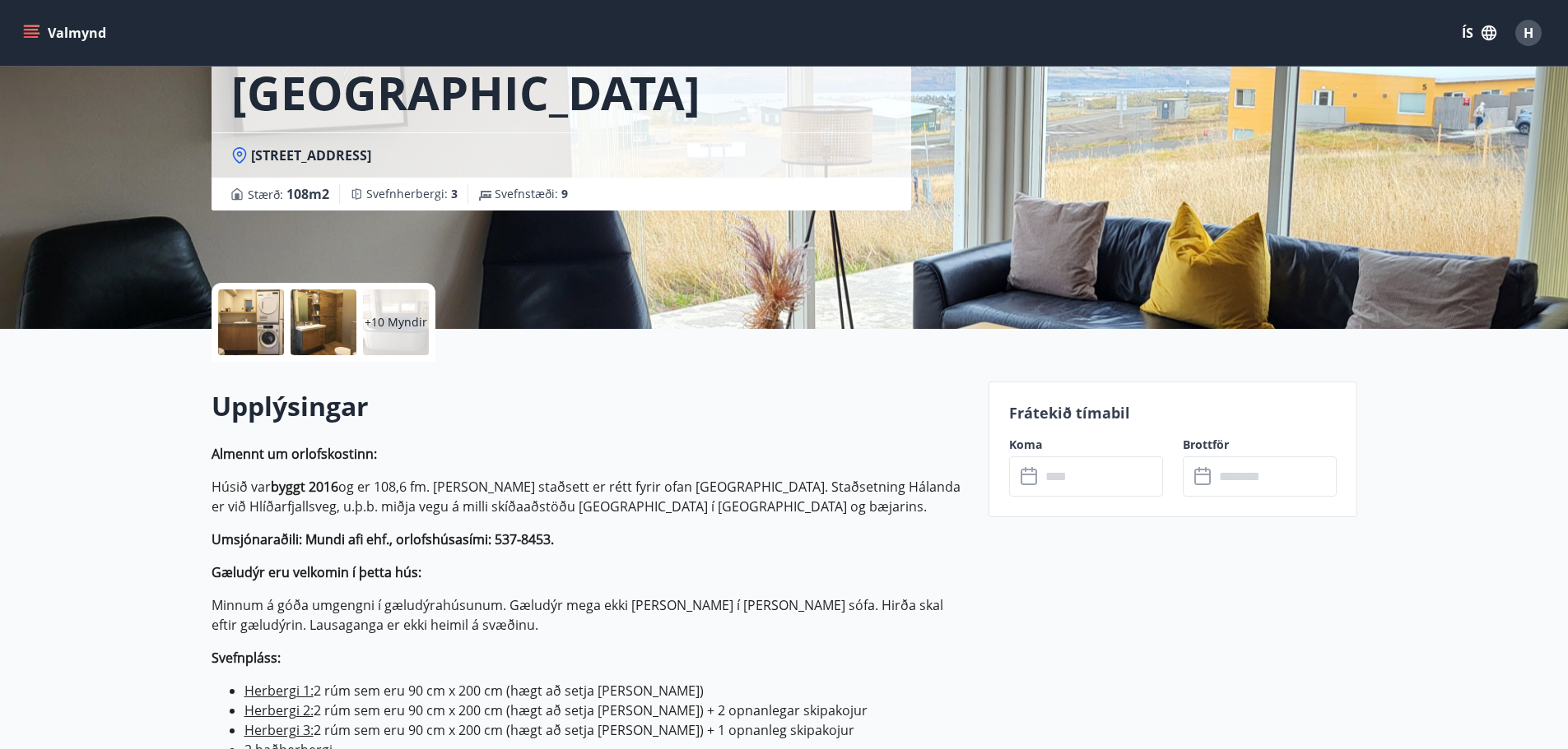
click at [1047, 497] on div "Frátekið tímabil Koma ​ ​ Brottför ​ ​" at bounding box center [1173, 450] width 369 height 136
click at [1062, 464] on input "text" at bounding box center [1101, 476] width 123 height 40
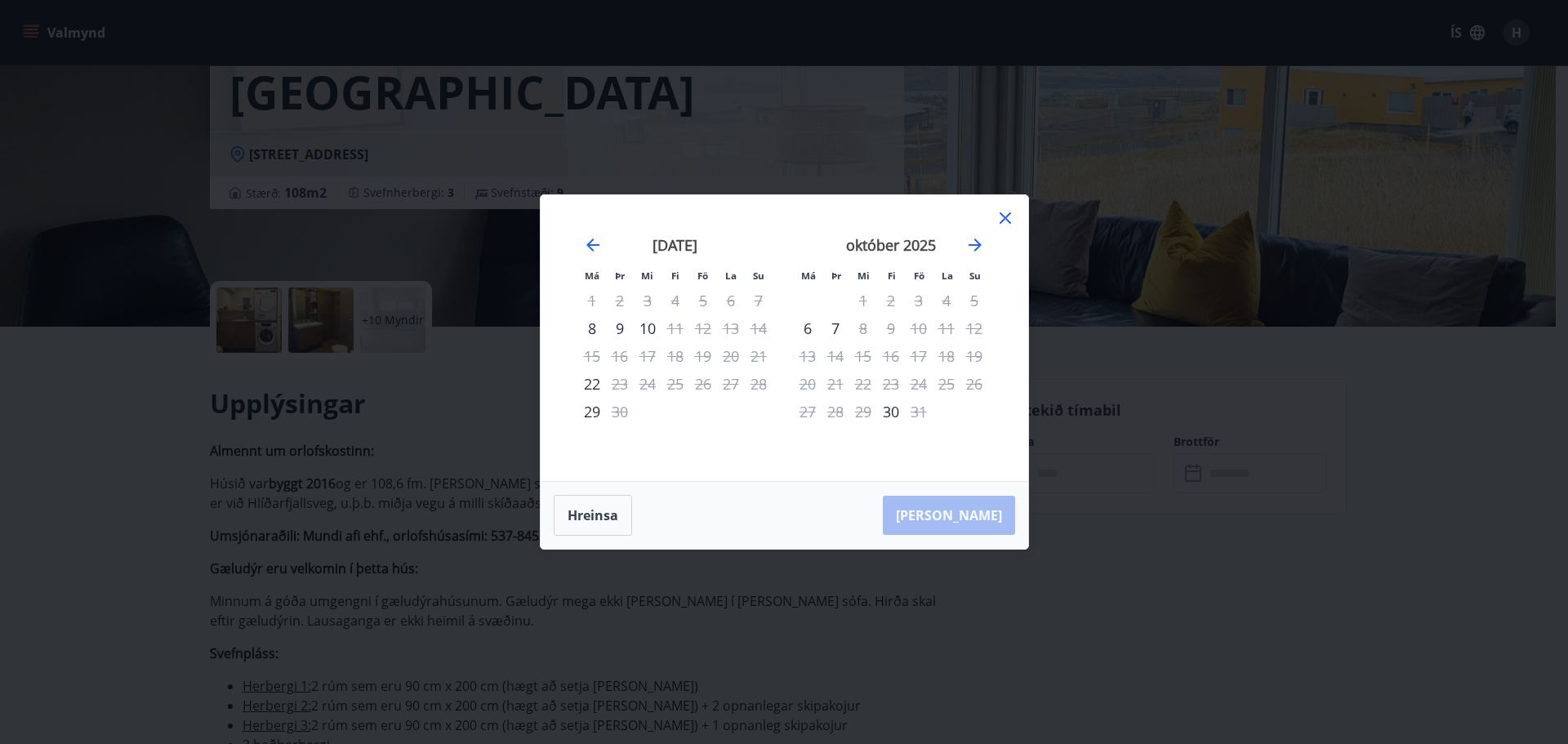
click at [1013, 218] on icon at bounding box center [1006, 218] width 20 height 20
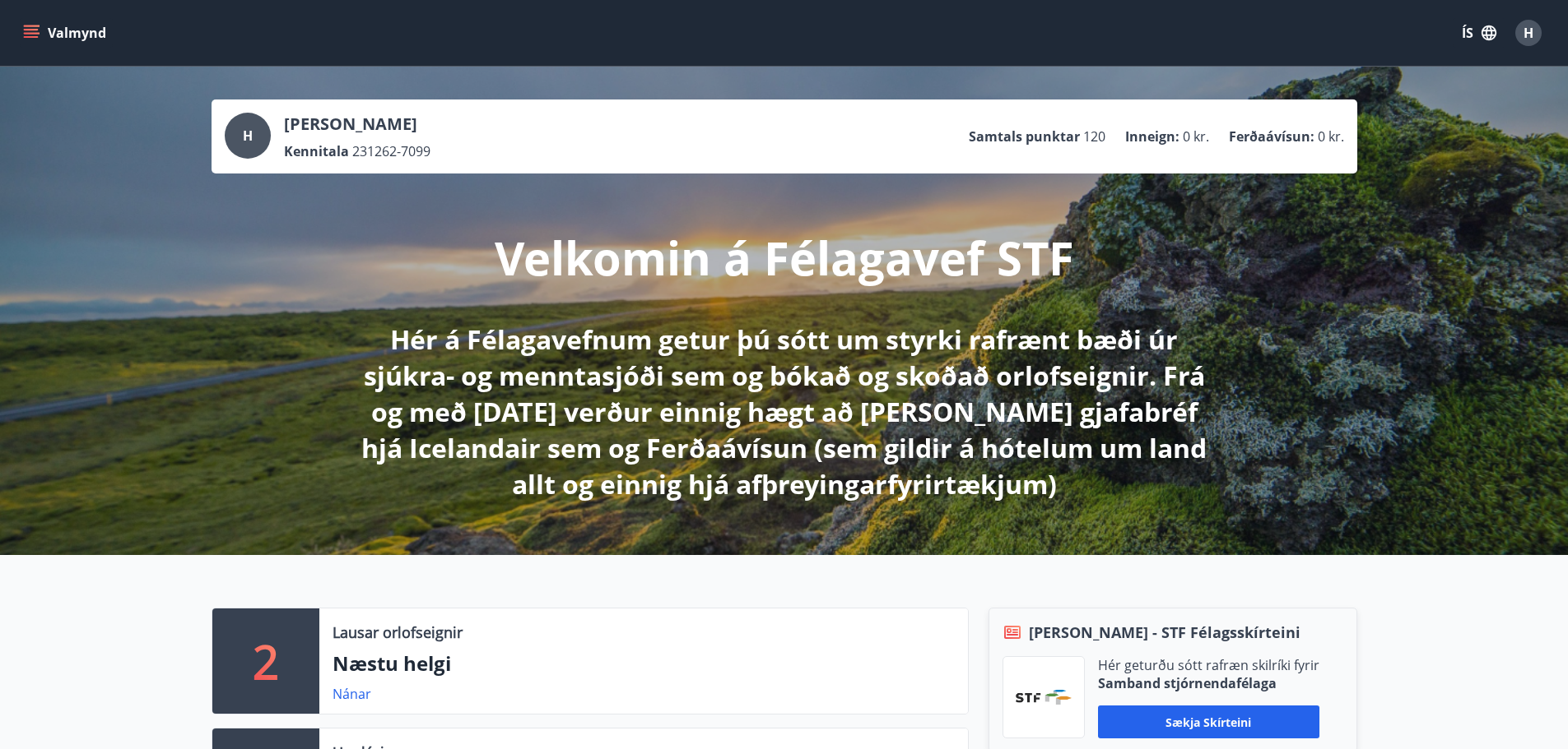
click at [33, 39] on icon "menu" at bounding box center [31, 33] width 17 height 16
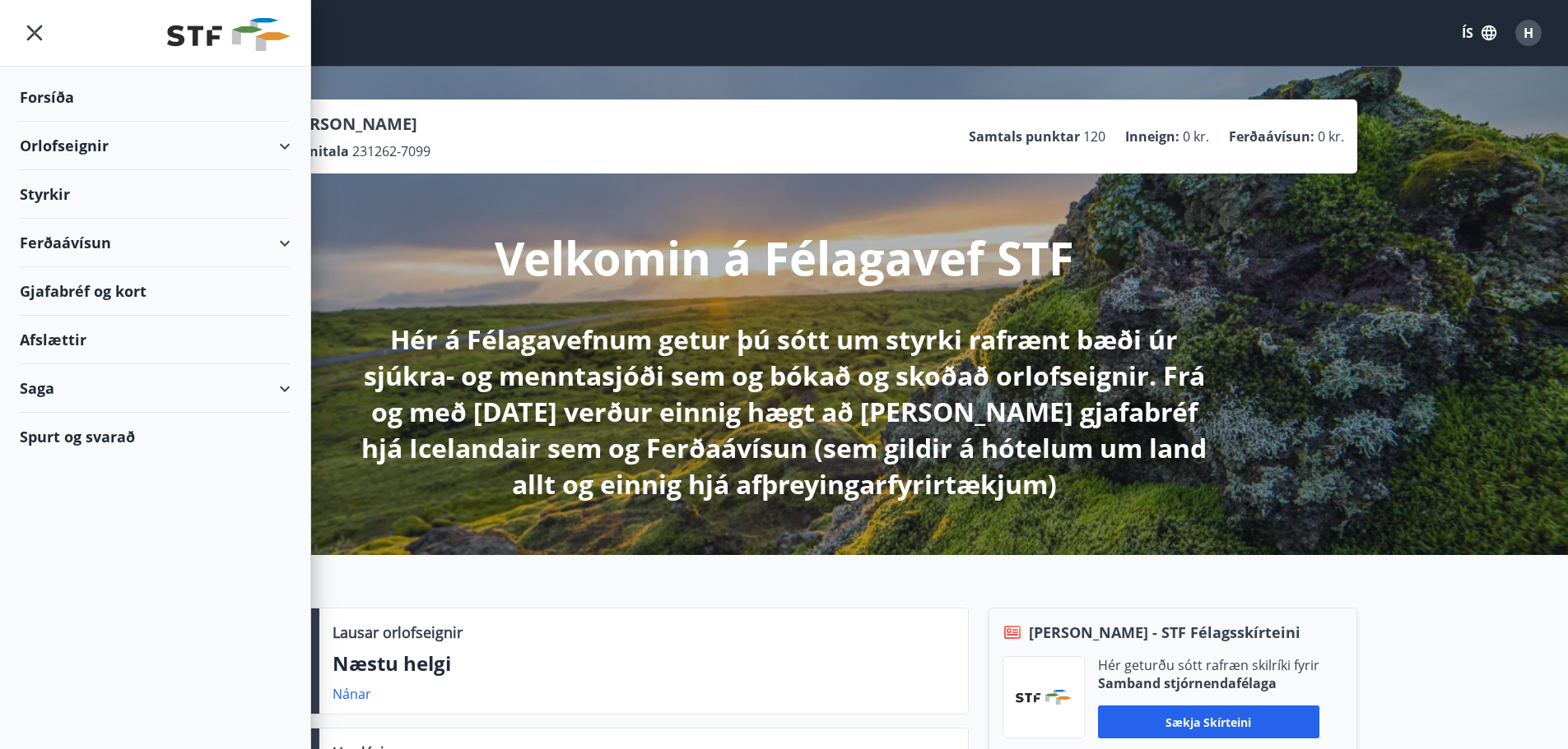
click at [283, 154] on div "Orlofseignir" at bounding box center [155, 146] width 271 height 49
